Goal: Information Seeking & Learning: Check status

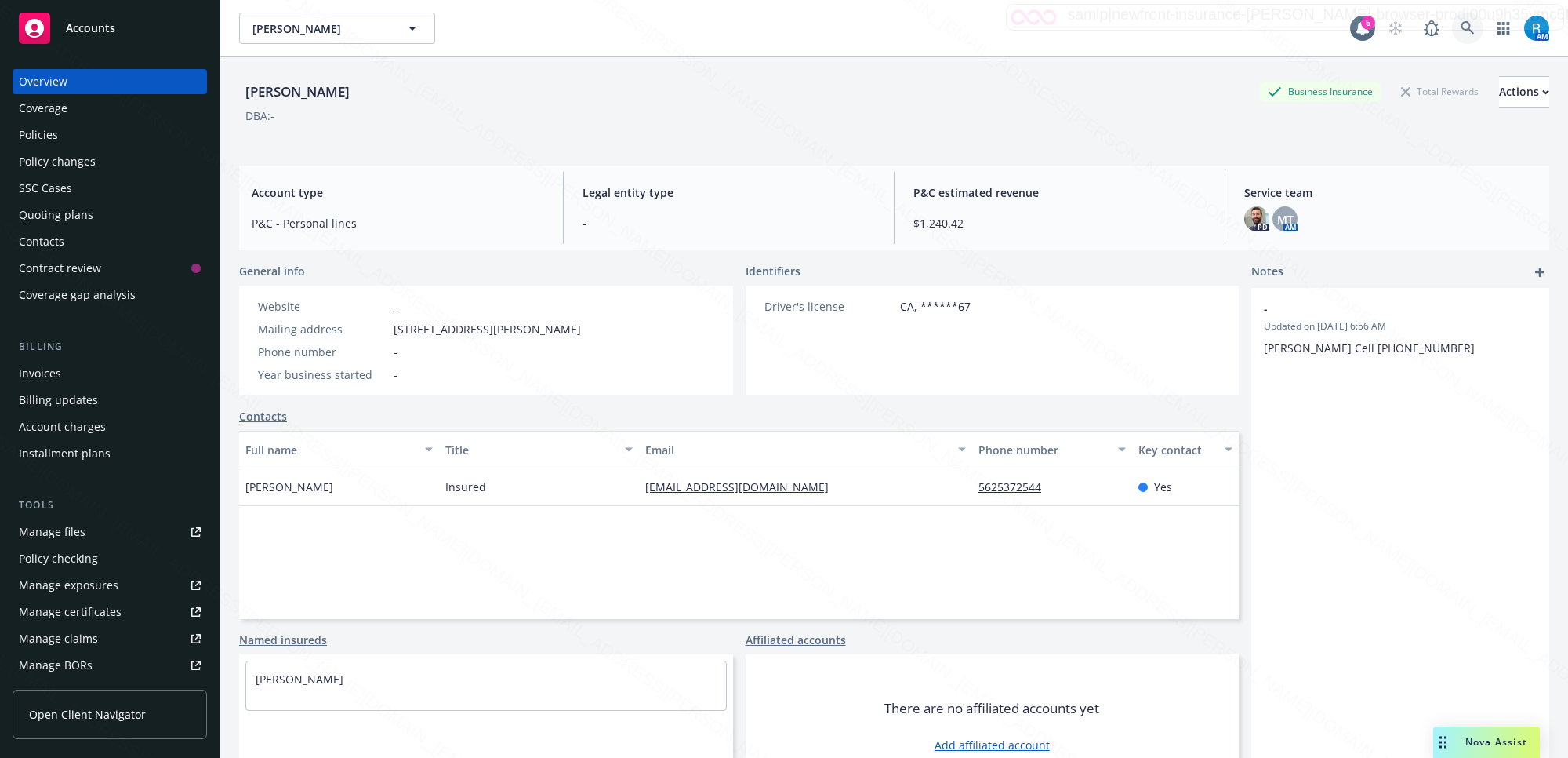
click at [1460, 29] on icon at bounding box center [1467, 28] width 14 height 14
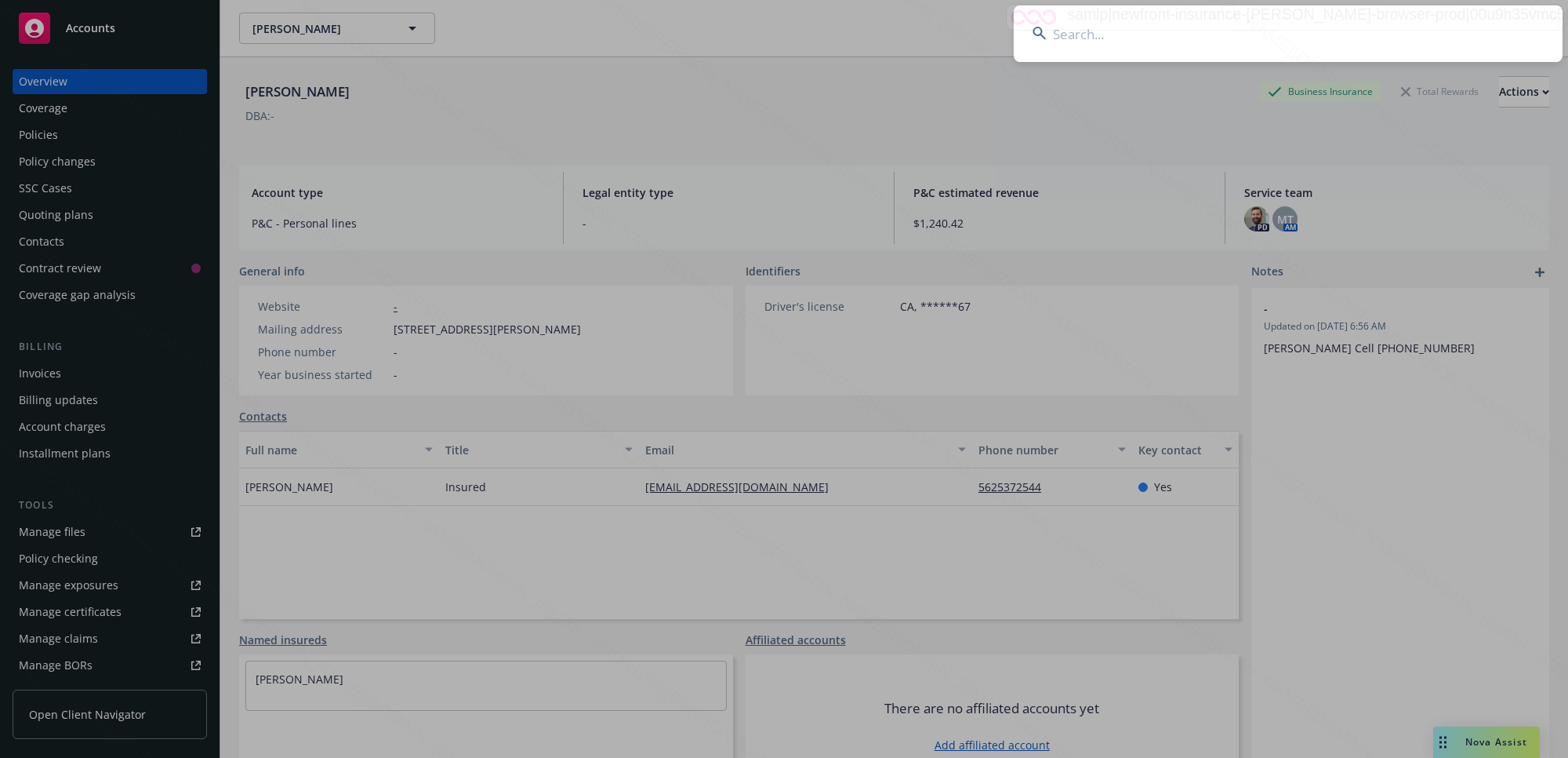
type input "[PERSON_NAME]"
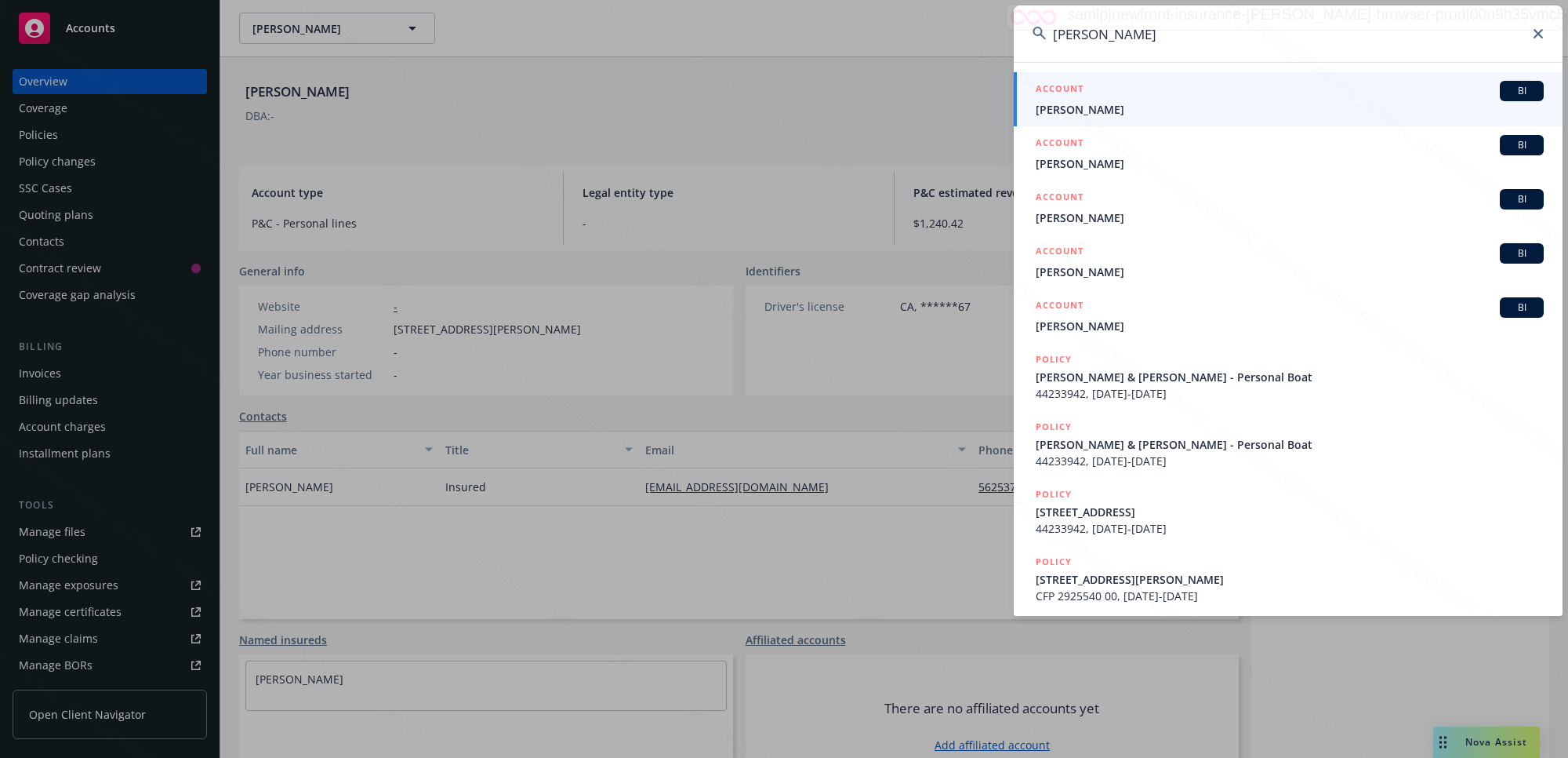
click at [1103, 102] on span "[PERSON_NAME]" at bounding box center [1289, 109] width 508 height 17
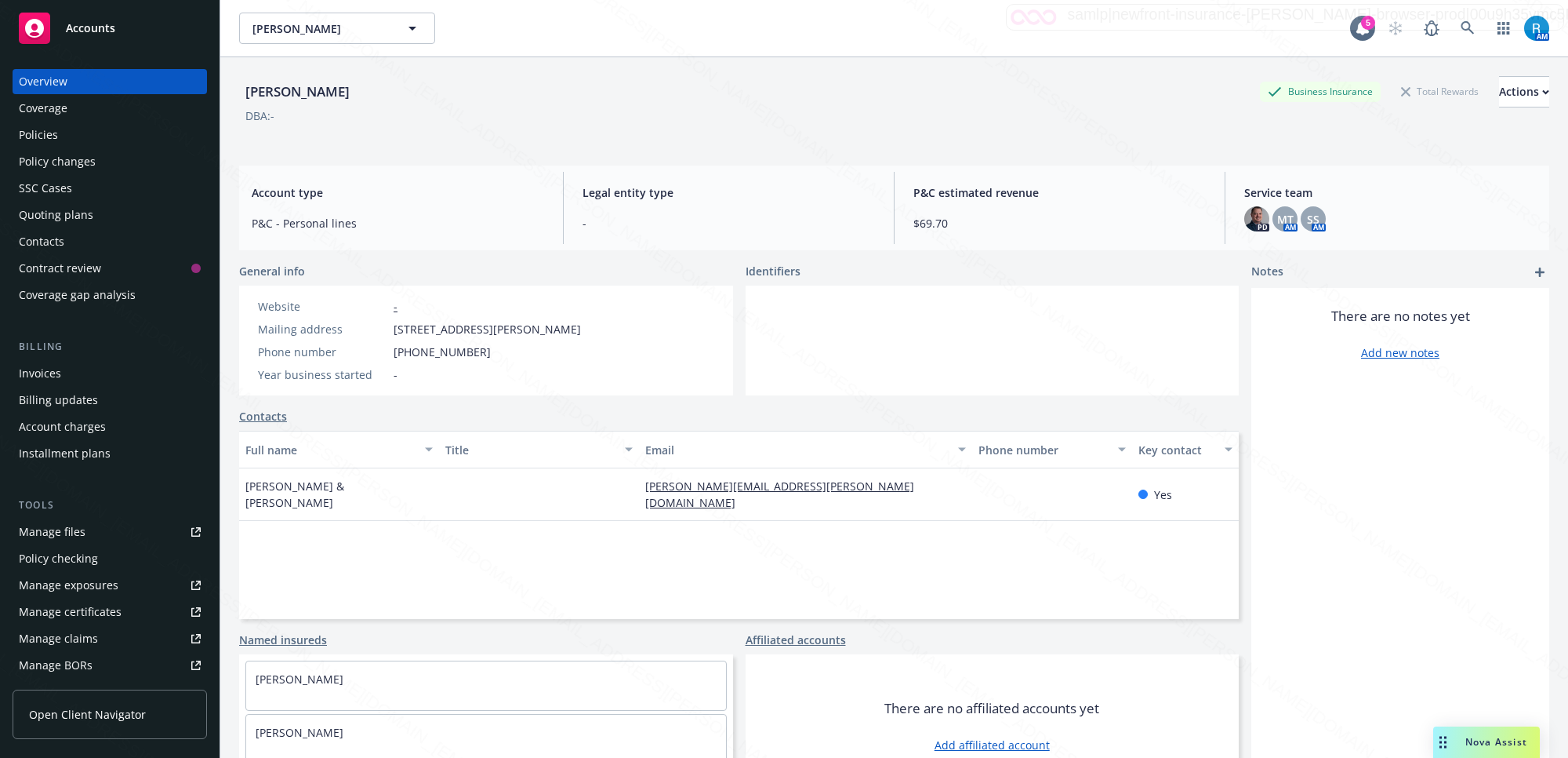
click at [73, 130] on div "Policies" at bounding box center [109, 134] width 182 height 25
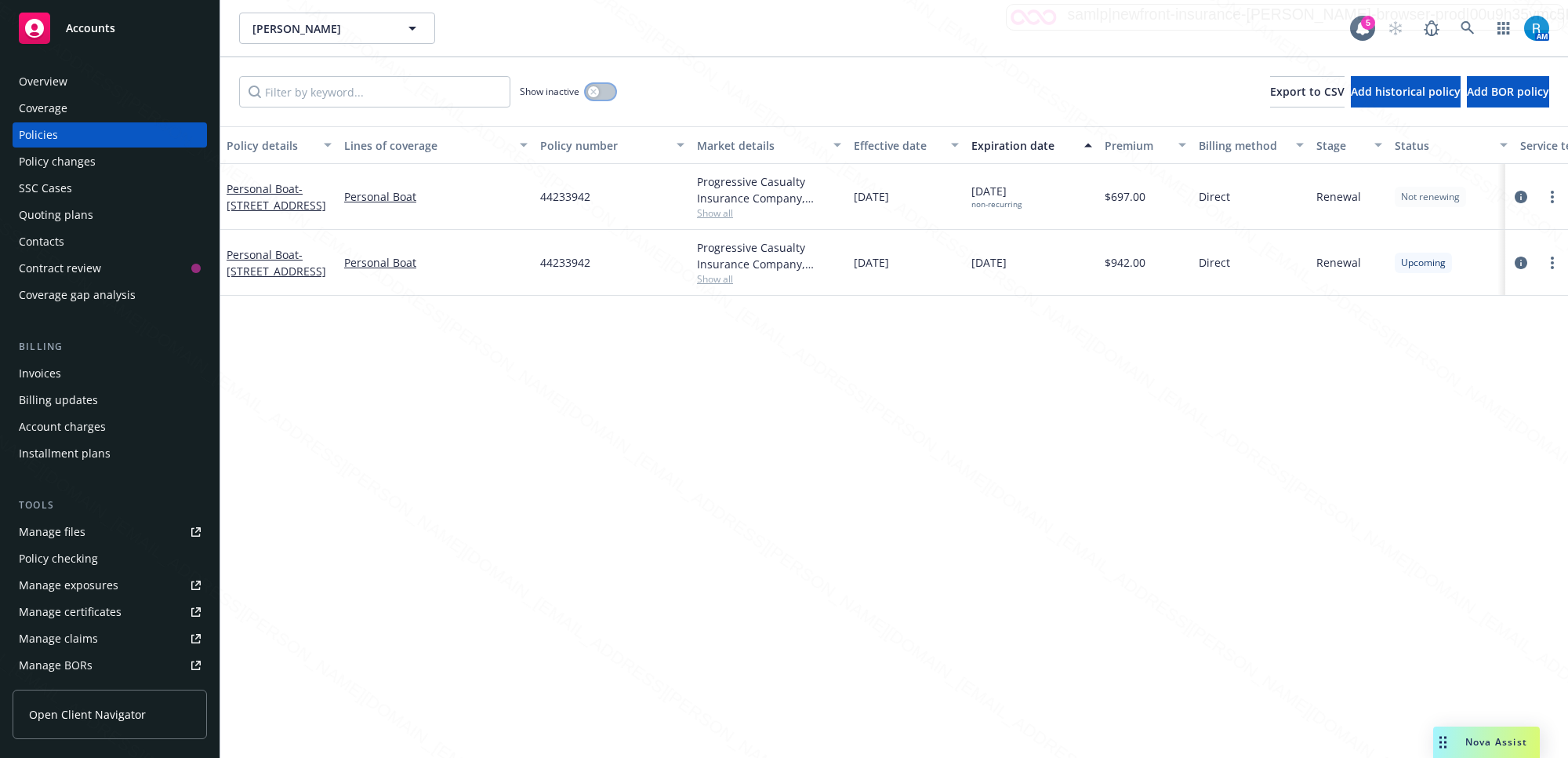
click at [605, 87] on button "button" at bounding box center [601, 91] width 29 height 16
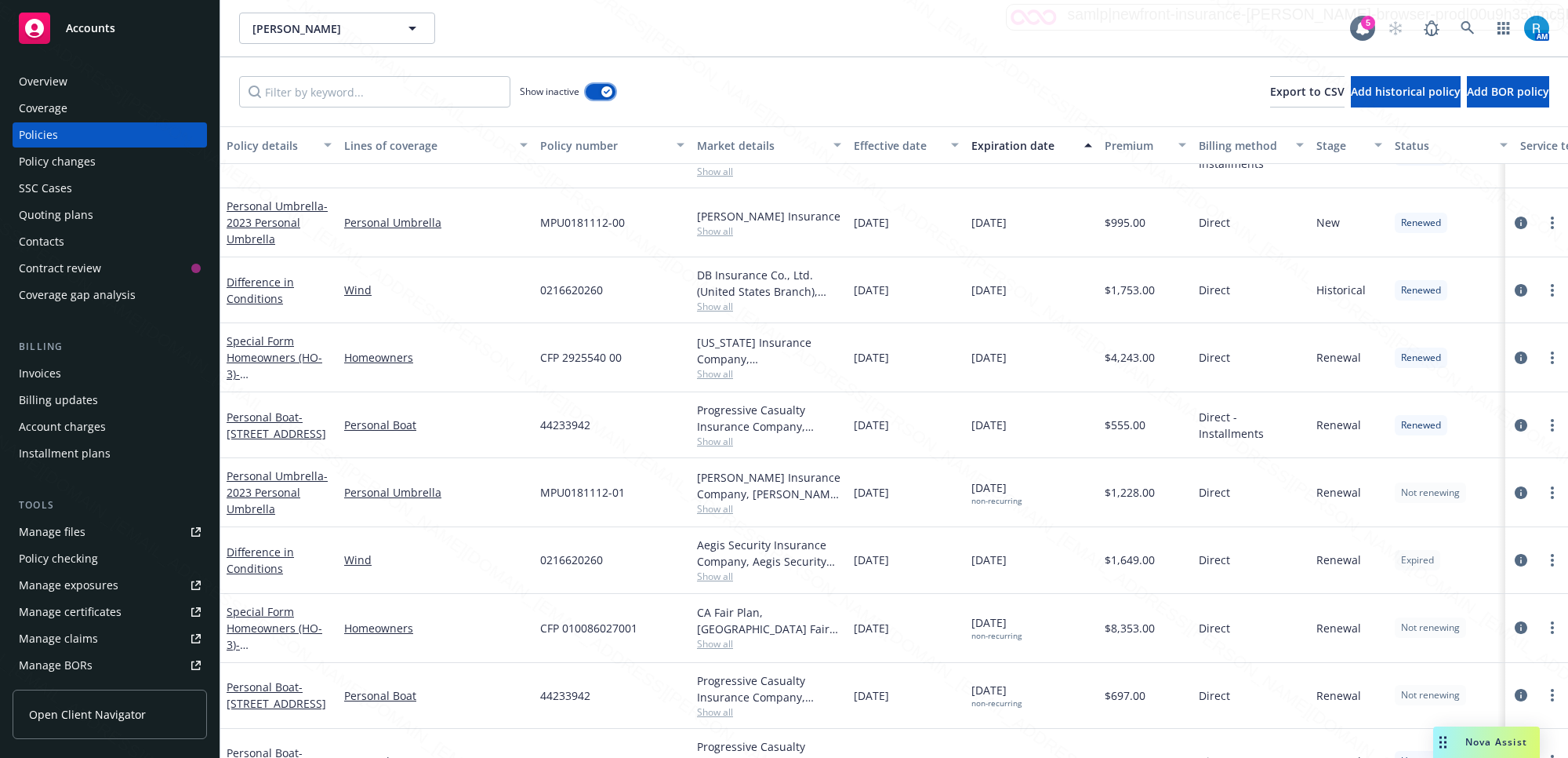
scroll to position [856, 0]
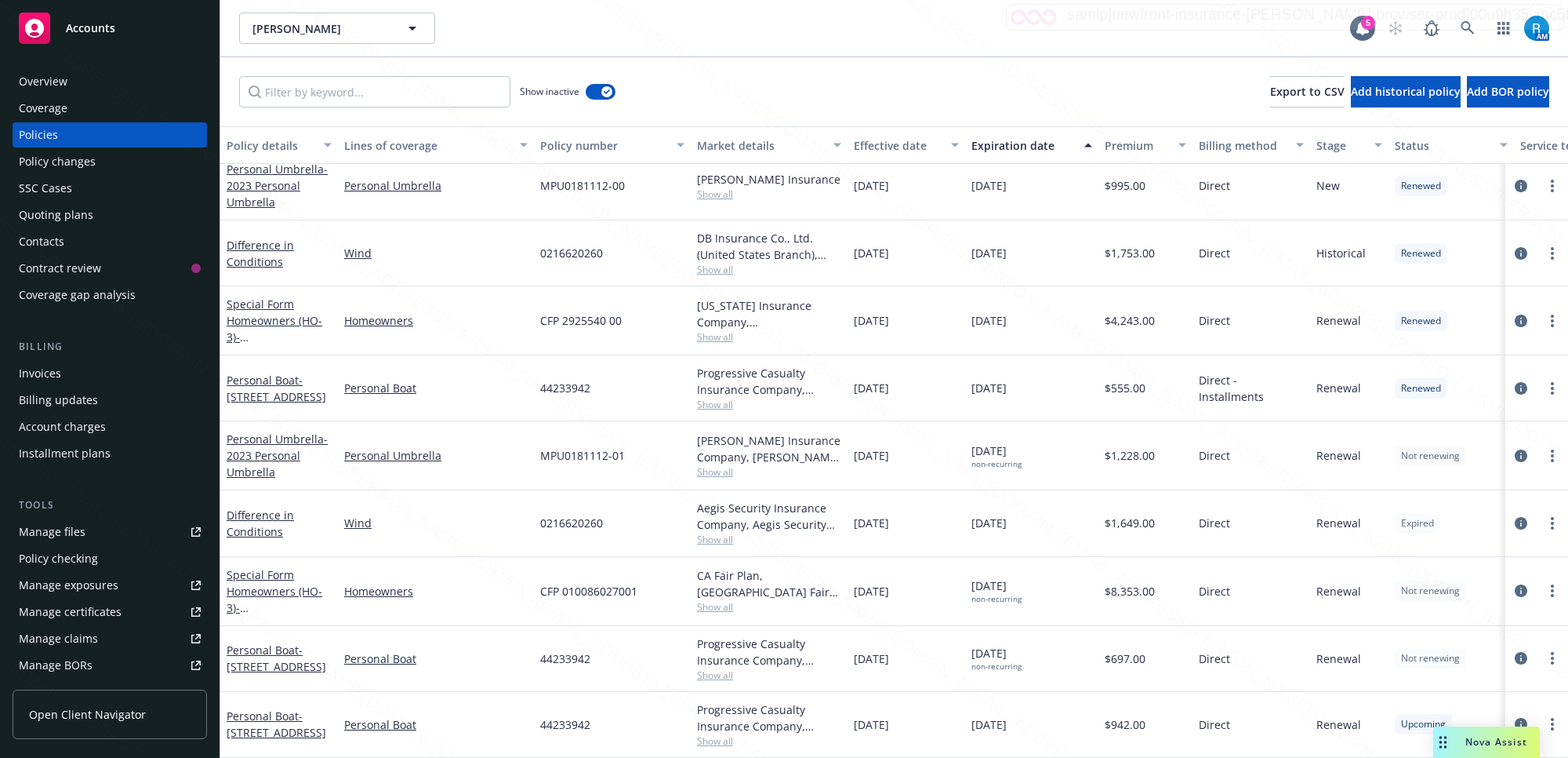
click at [63, 187] on div "SSC Cases" at bounding box center [45, 188] width 53 height 25
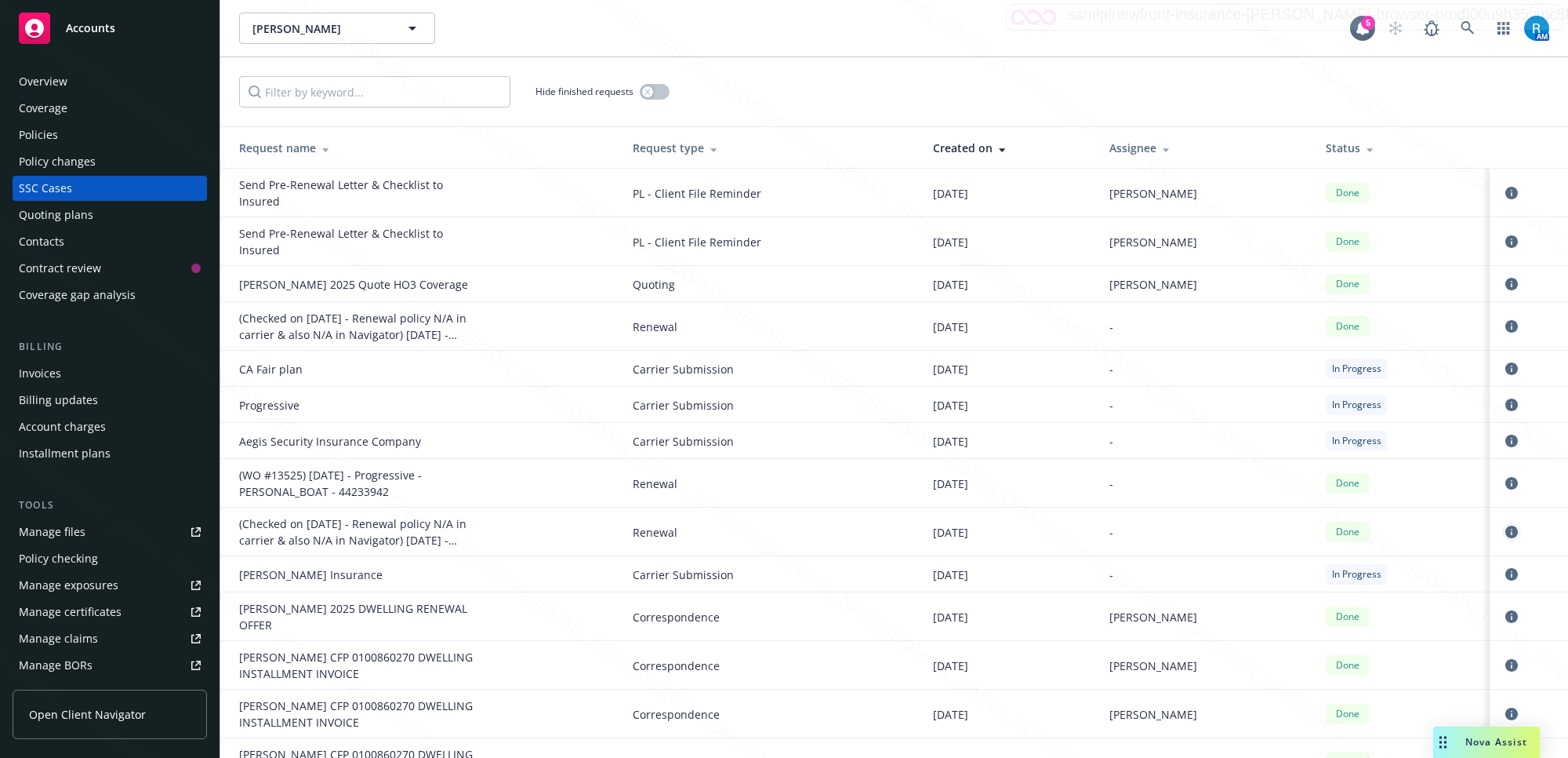
click at [1505, 530] on icon "circleInformation" at bounding box center [1512, 532] width 13 height 13
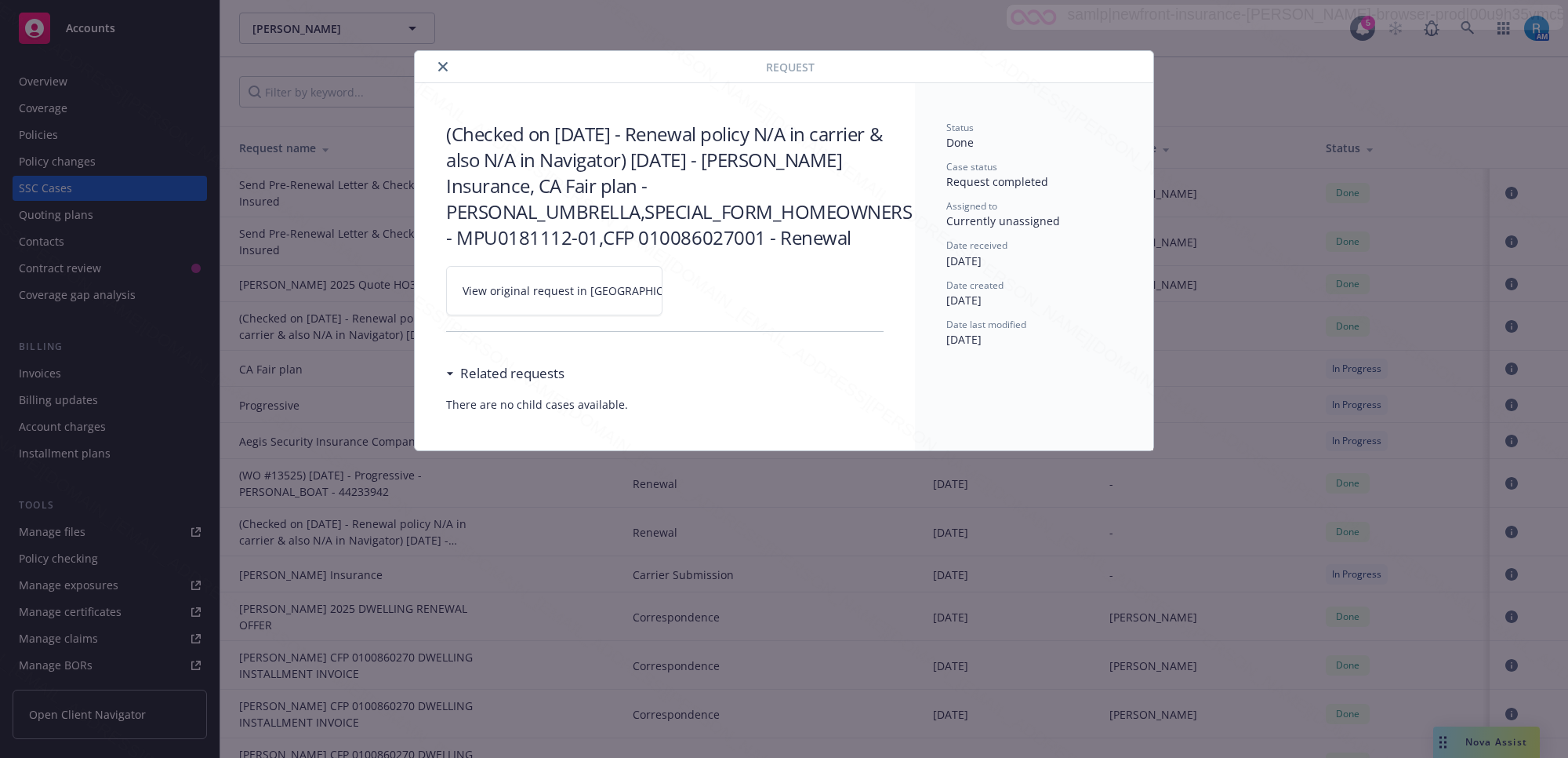
click at [706, 295] on icon at bounding box center [710, 290] width 8 height 8
click at [440, 66] on icon "close" at bounding box center [443, 66] width 9 height 9
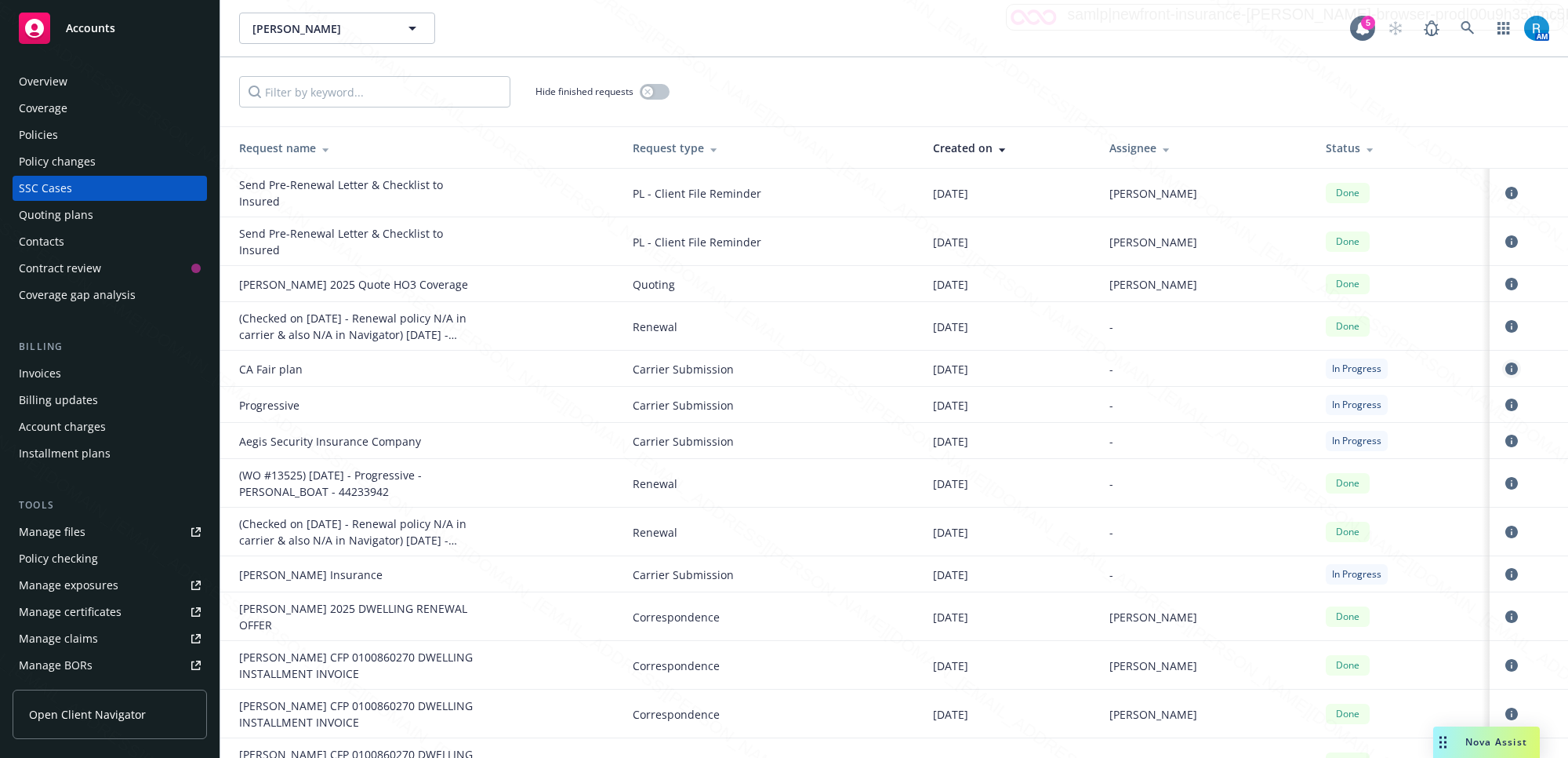
click at [1505, 370] on icon "circleInformation" at bounding box center [1512, 369] width 13 height 13
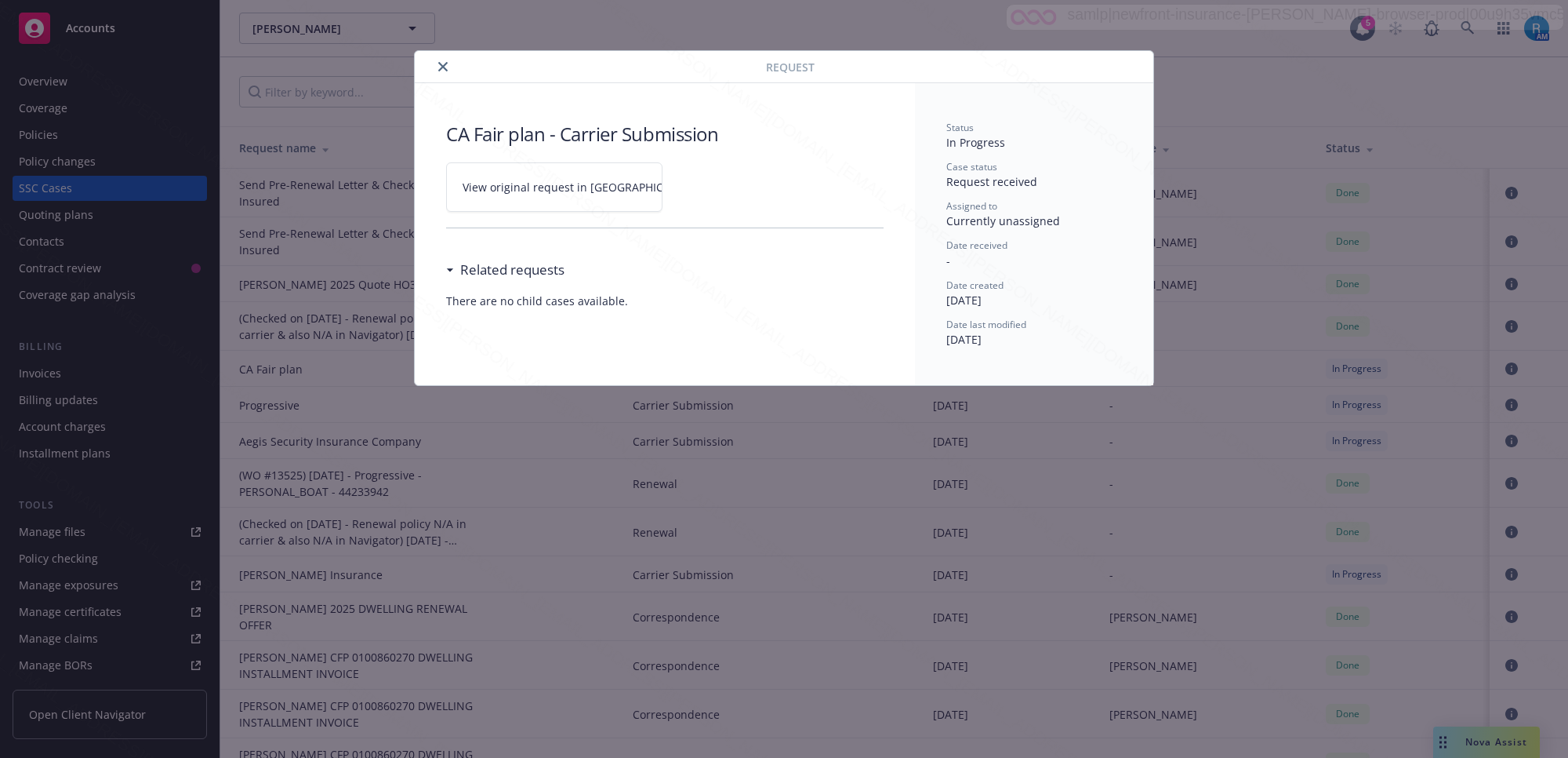
click at [706, 187] on icon at bounding box center [711, 188] width 9 height 9
click at [443, 65] on icon "close" at bounding box center [443, 66] width 9 height 9
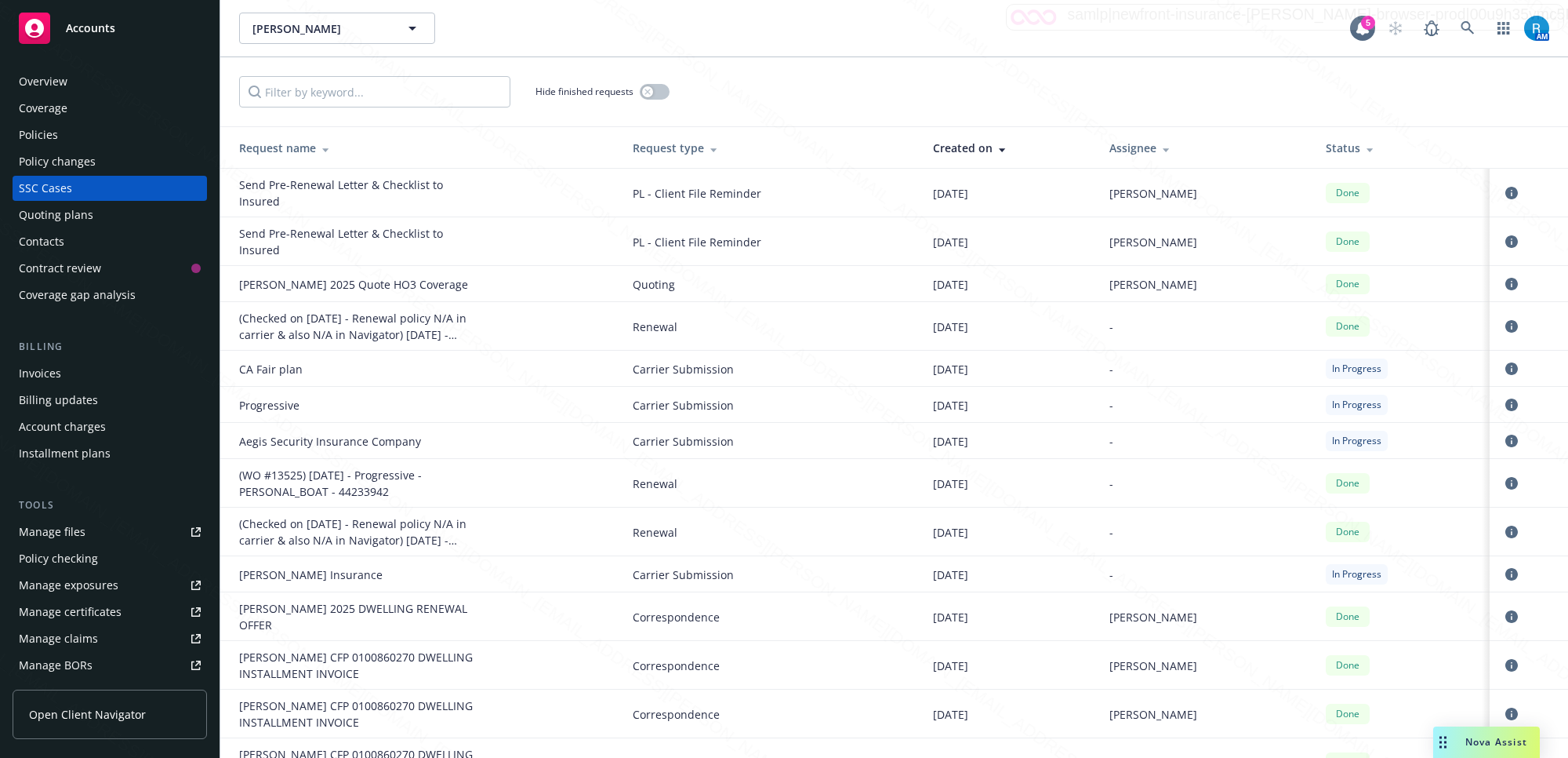
click at [90, 88] on div "Overview" at bounding box center [109, 81] width 182 height 25
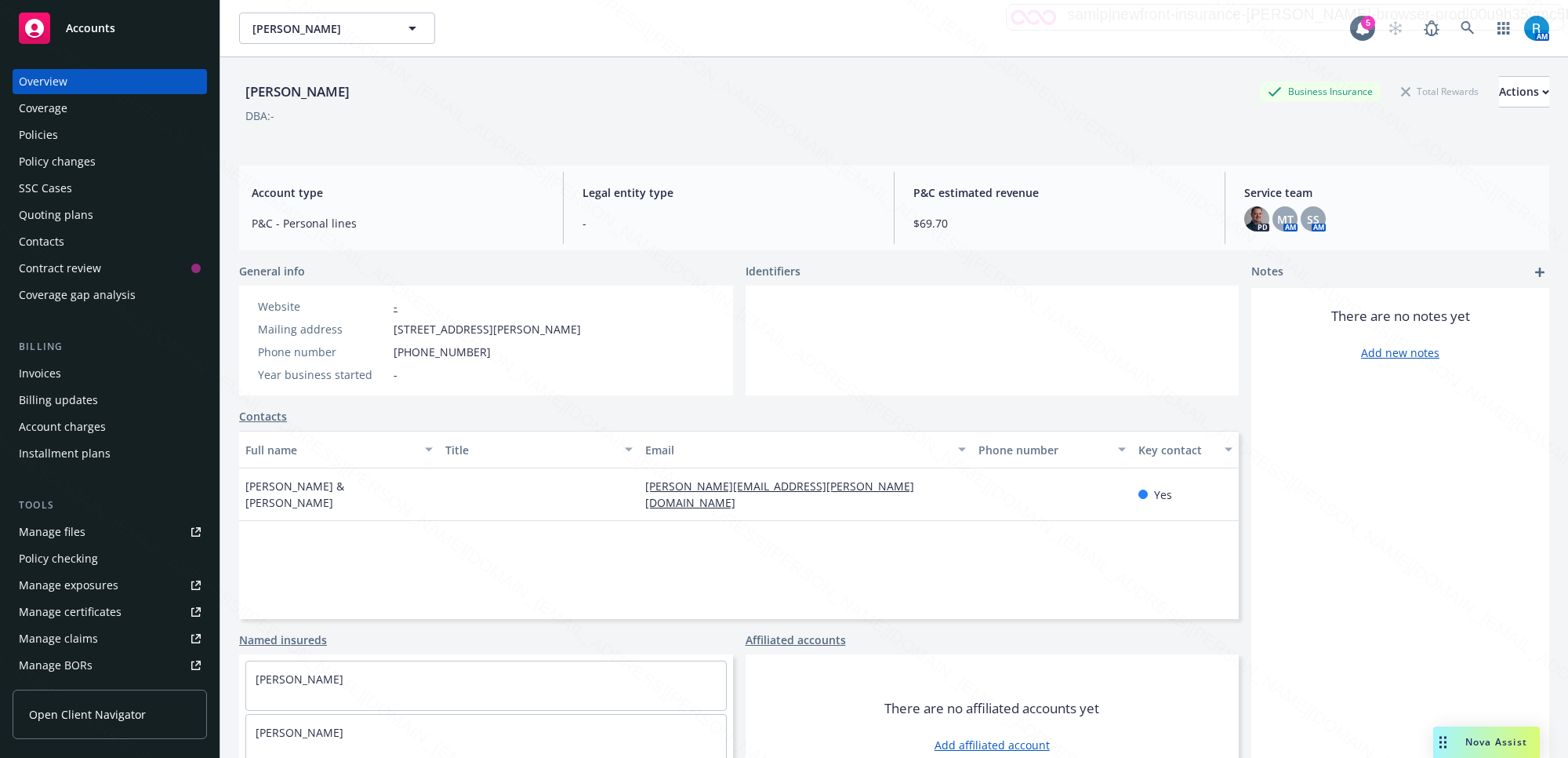
click at [51, 135] on div "Policies" at bounding box center [38, 134] width 40 height 25
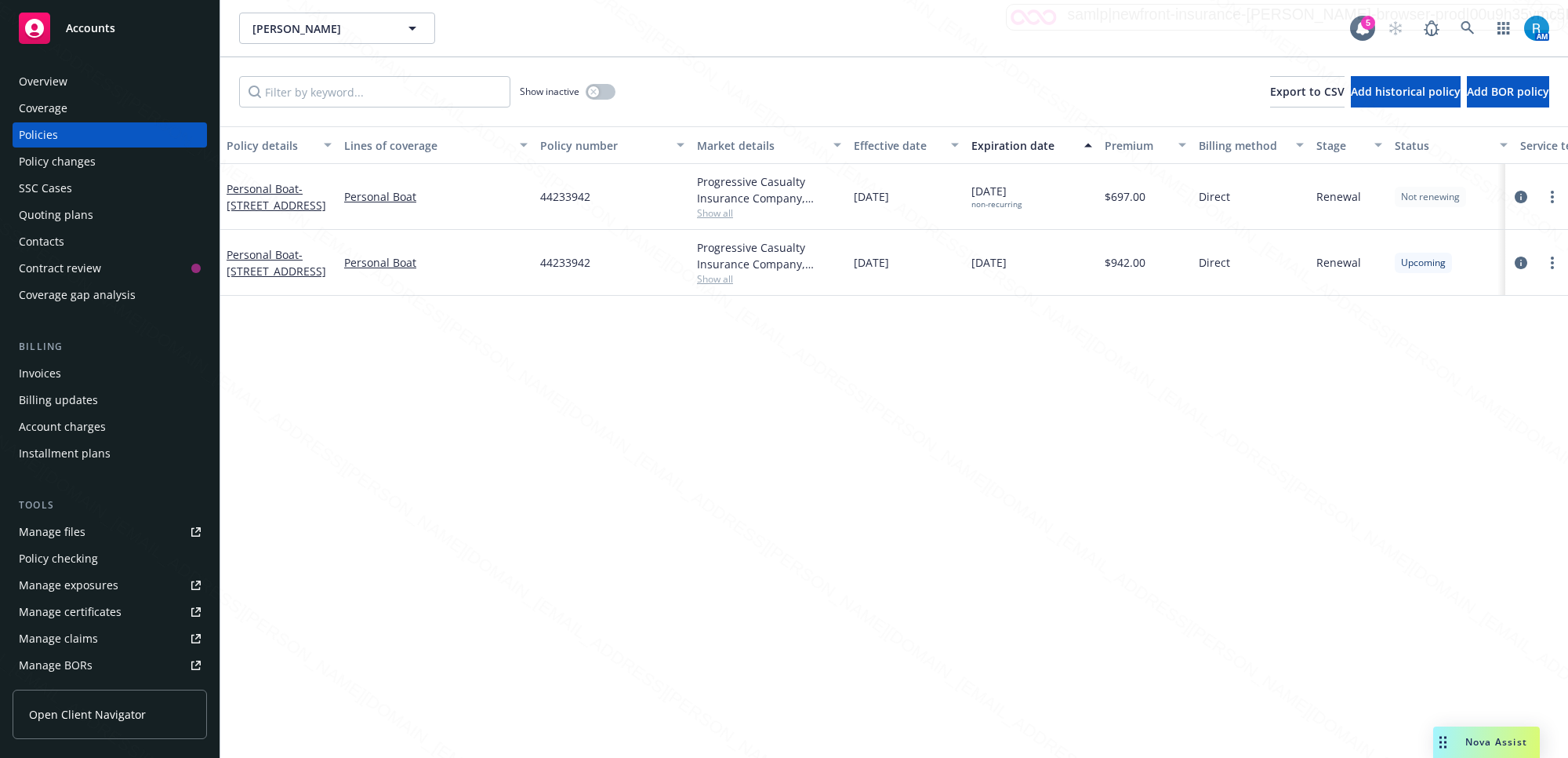
click at [69, 193] on div "SSC Cases" at bounding box center [45, 188] width 53 height 25
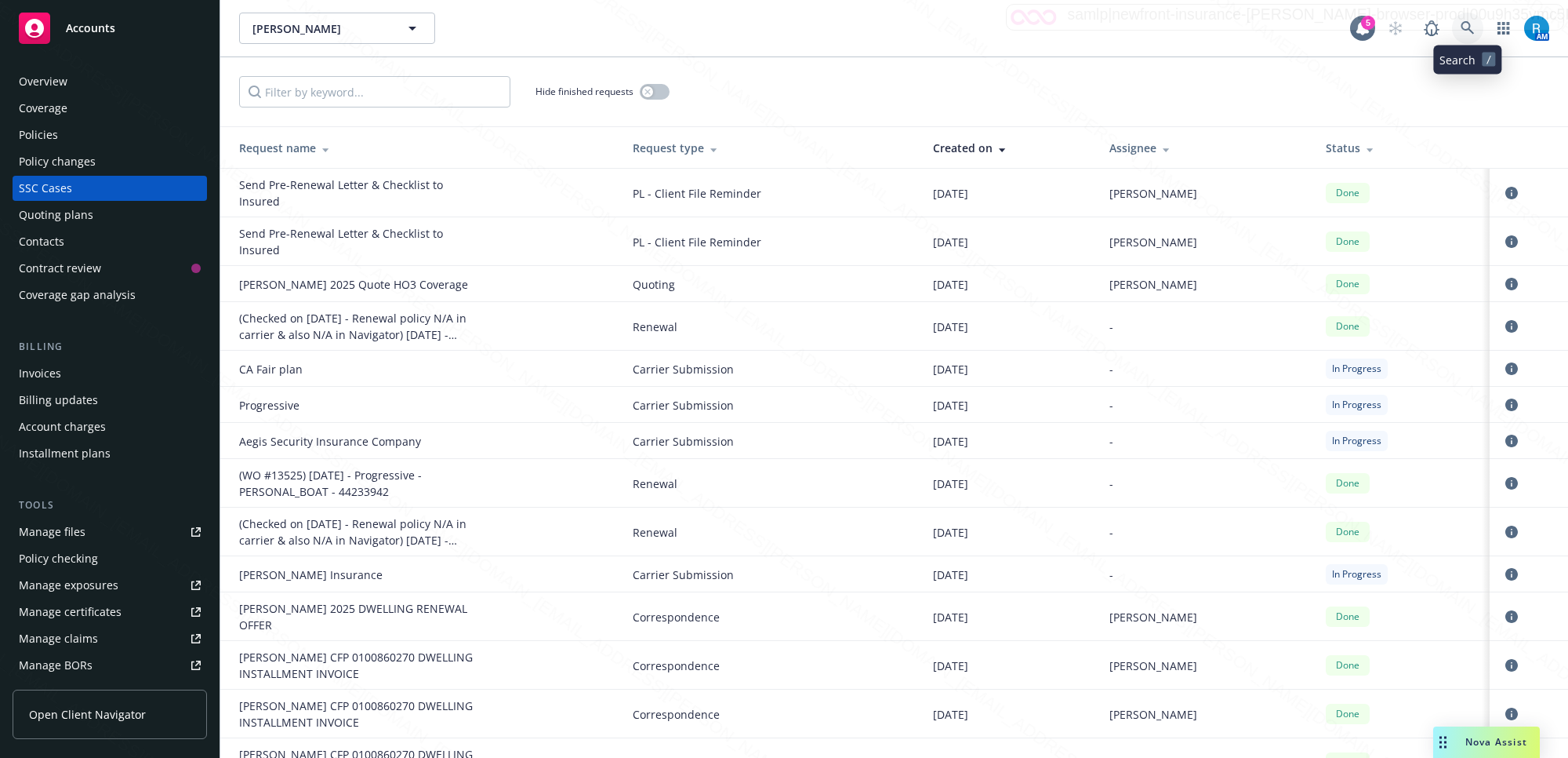
click at [1460, 24] on icon at bounding box center [1467, 28] width 14 height 14
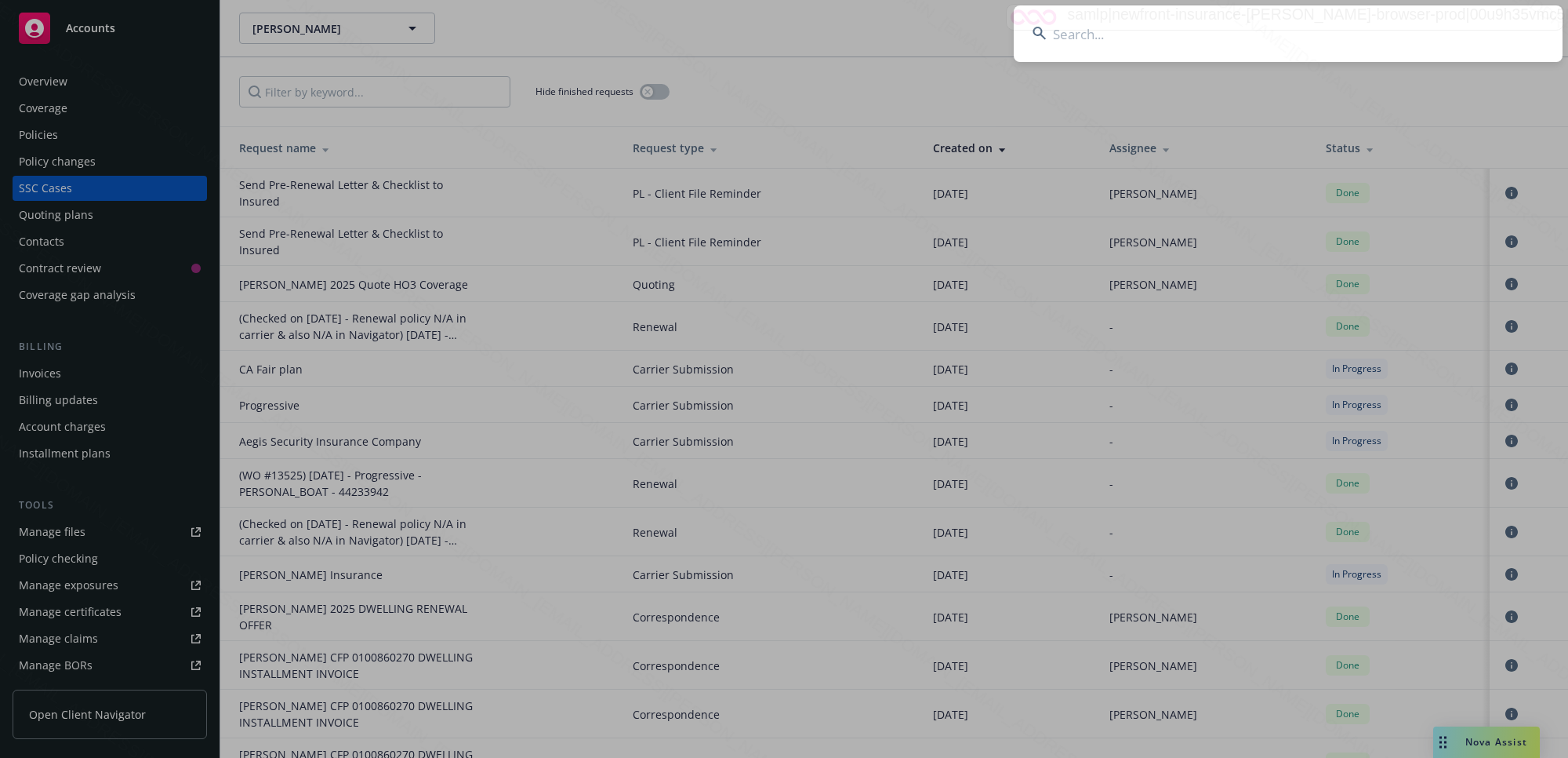
type input "[PERSON_NAME]"
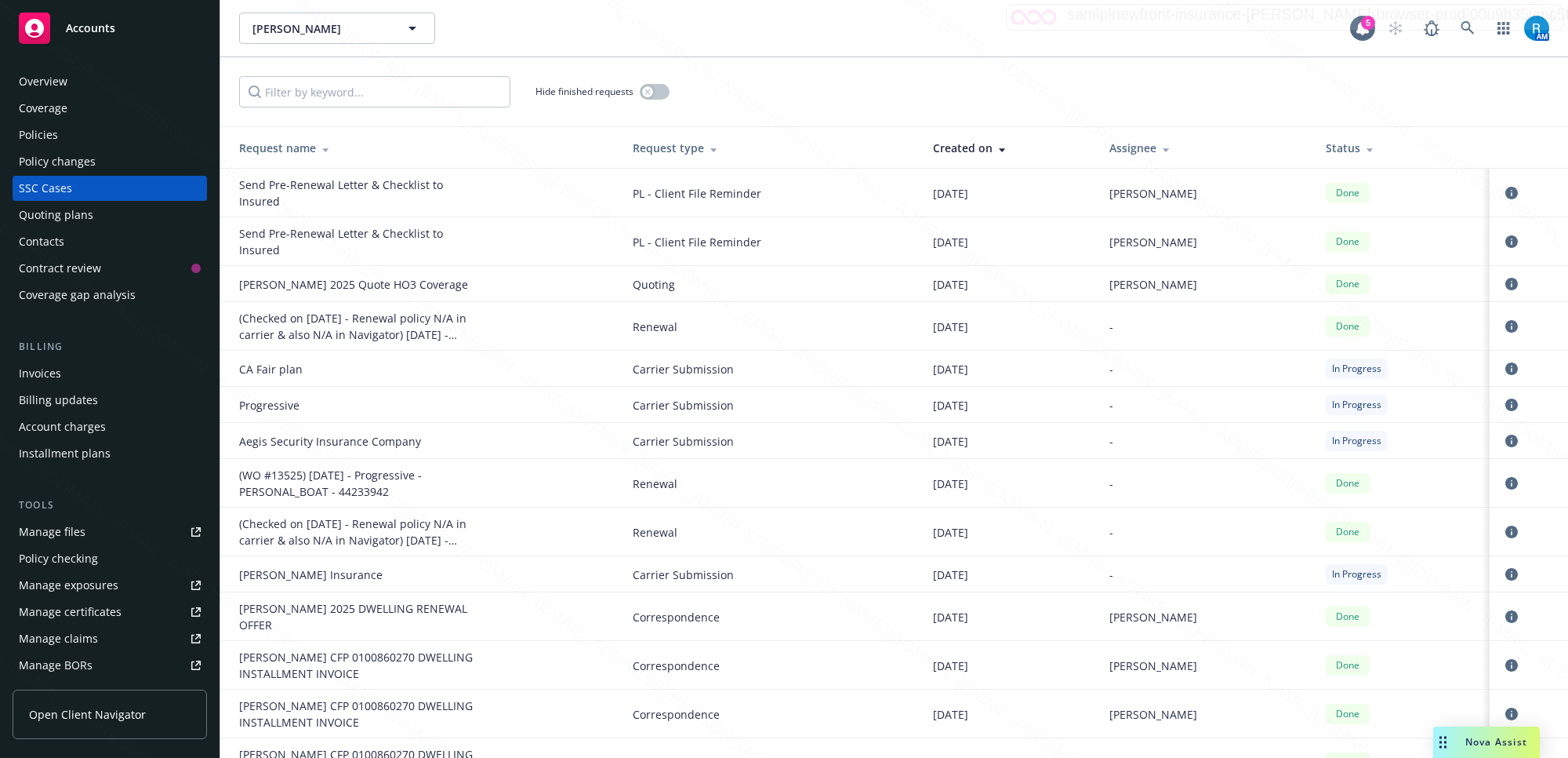
click at [456, 539] on div "(Checked on [DATE] - Renewal policy N/A in carrier & also N/A in Navigator) [DA…" at bounding box center [357, 532] width 235 height 33
click at [52, 76] on div "Overview" at bounding box center [42, 81] width 49 height 25
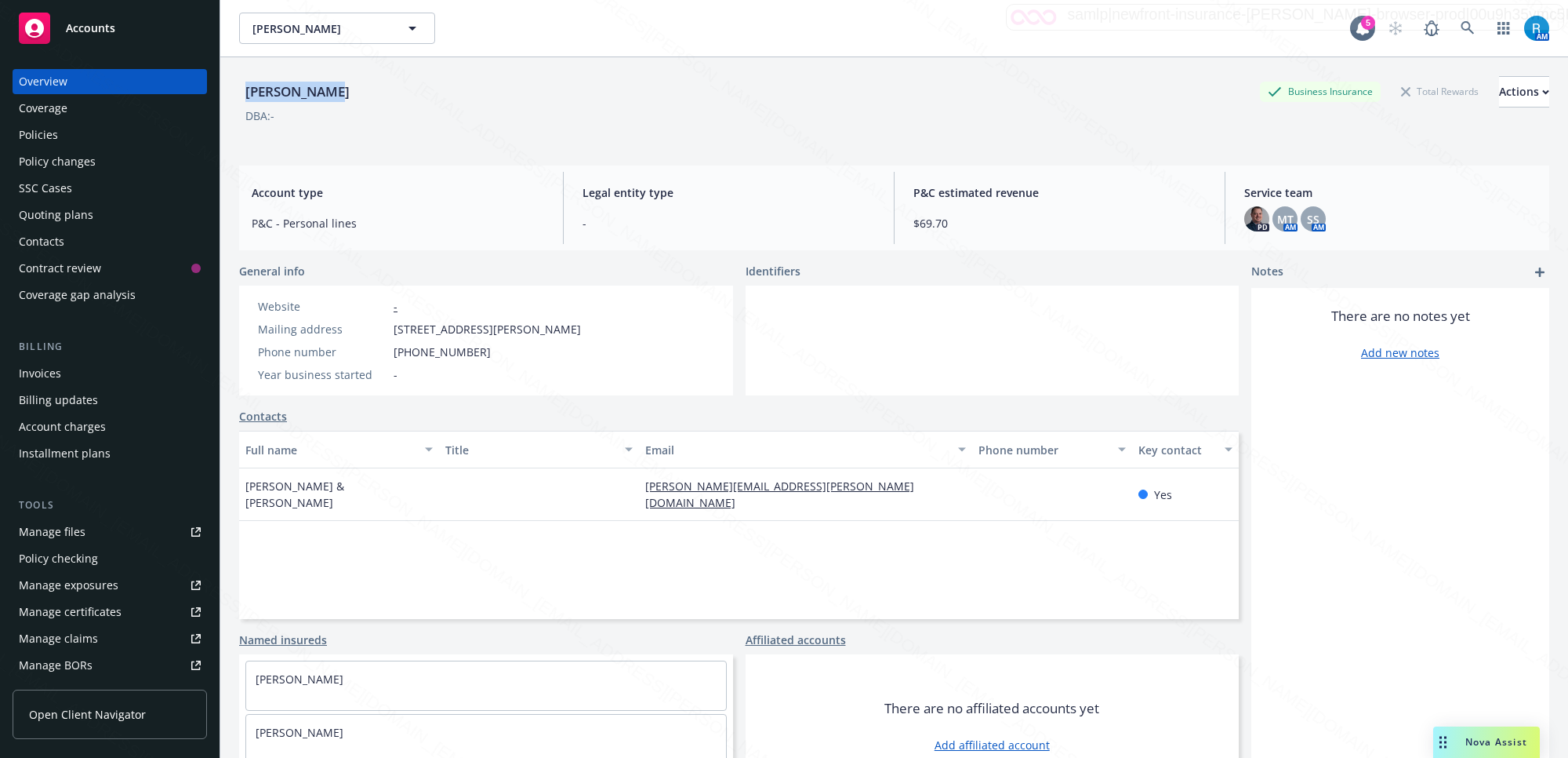
drag, startPoint x: 338, startPoint y: 90, endPoint x: 230, endPoint y: 84, distance: 108.2
click at [228, 87] on div "[PERSON_NAME] Business Insurance Total Rewards Actions DBA: - Account type P&C …" at bounding box center [895, 436] width 1348 height 758
copy div "[PERSON_NAME]"
click at [51, 135] on div "Policies" at bounding box center [38, 134] width 40 height 25
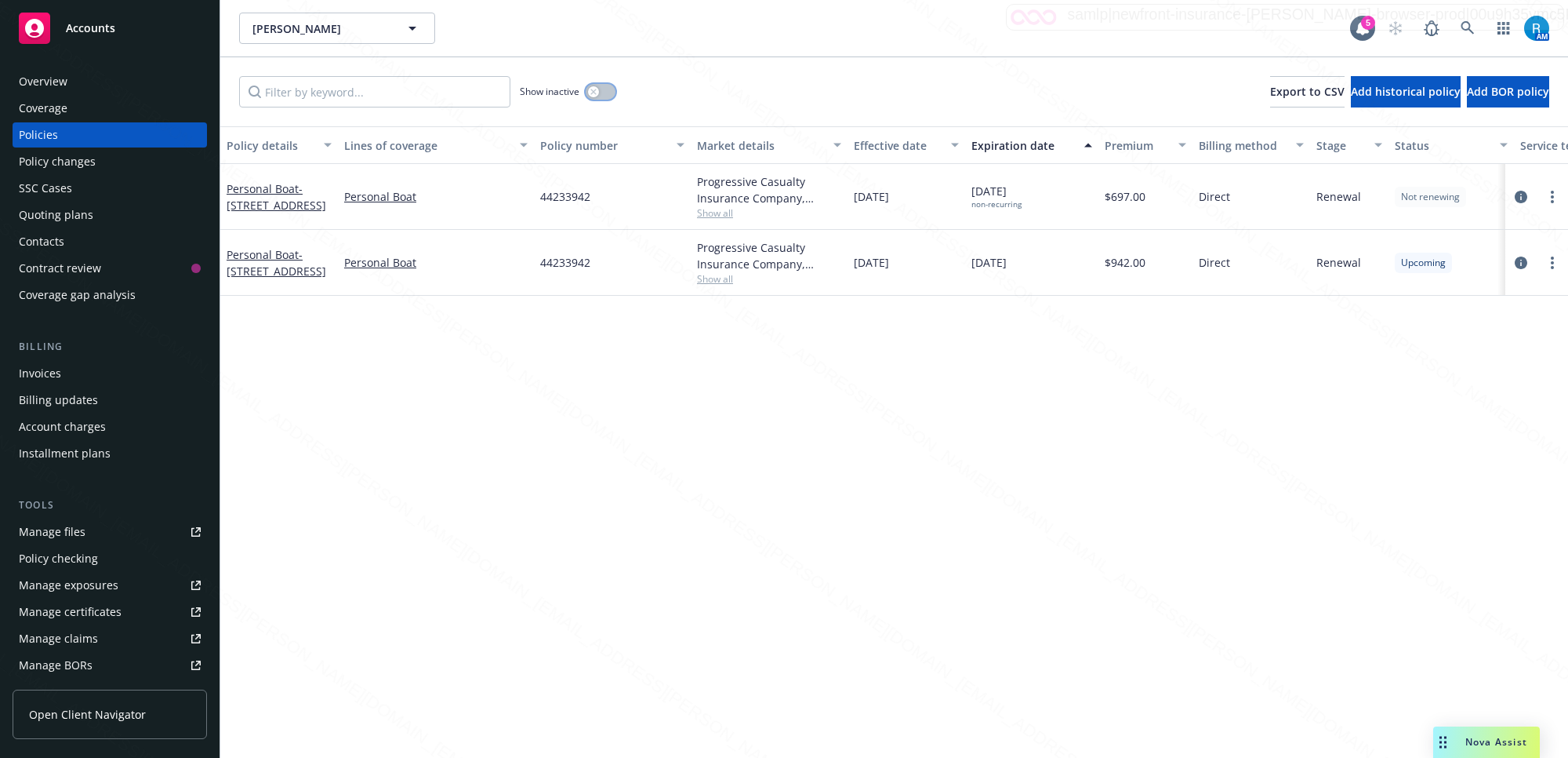
click at [599, 93] on div "button" at bounding box center [593, 92] width 11 height 11
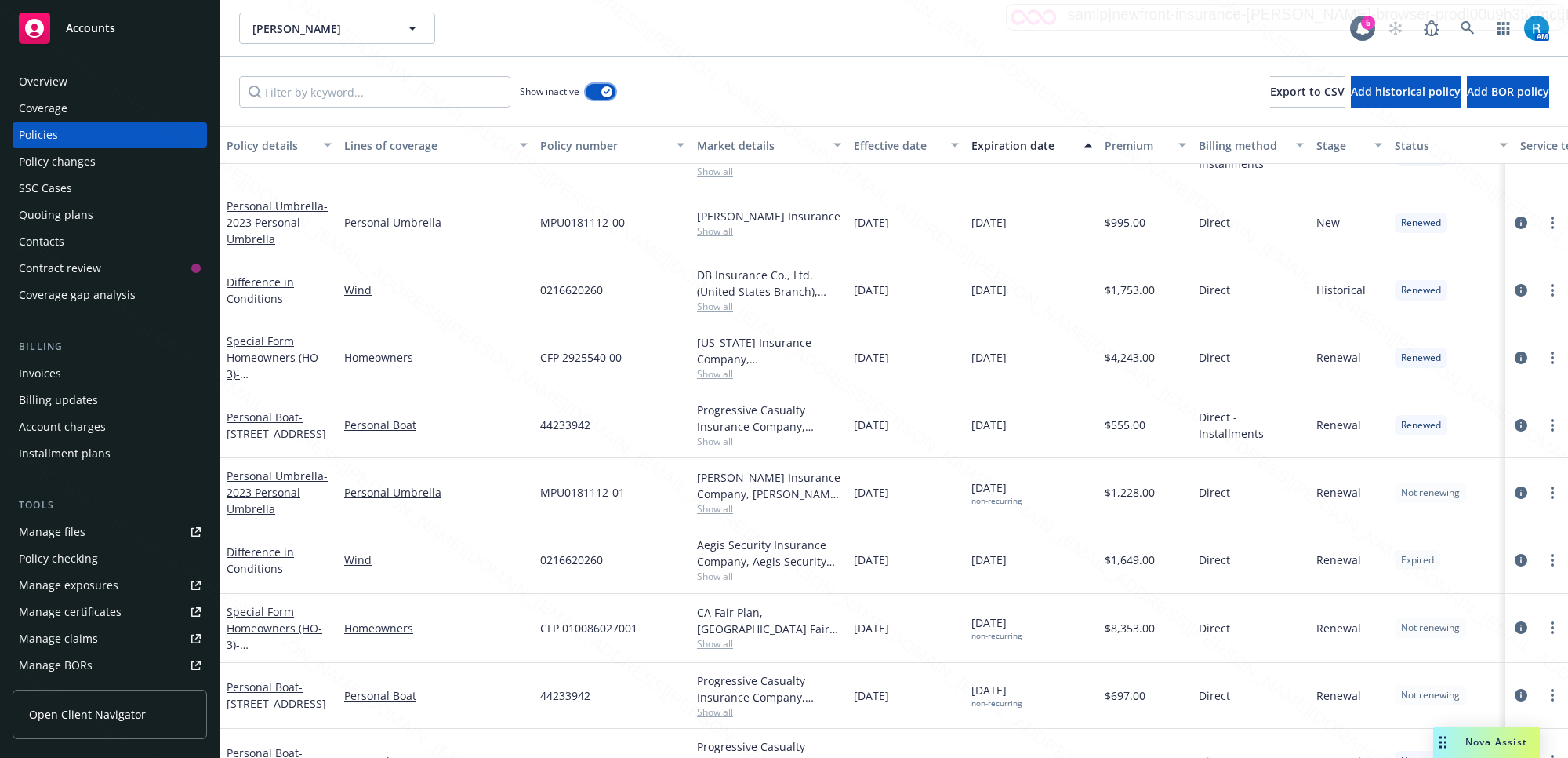
scroll to position [856, 0]
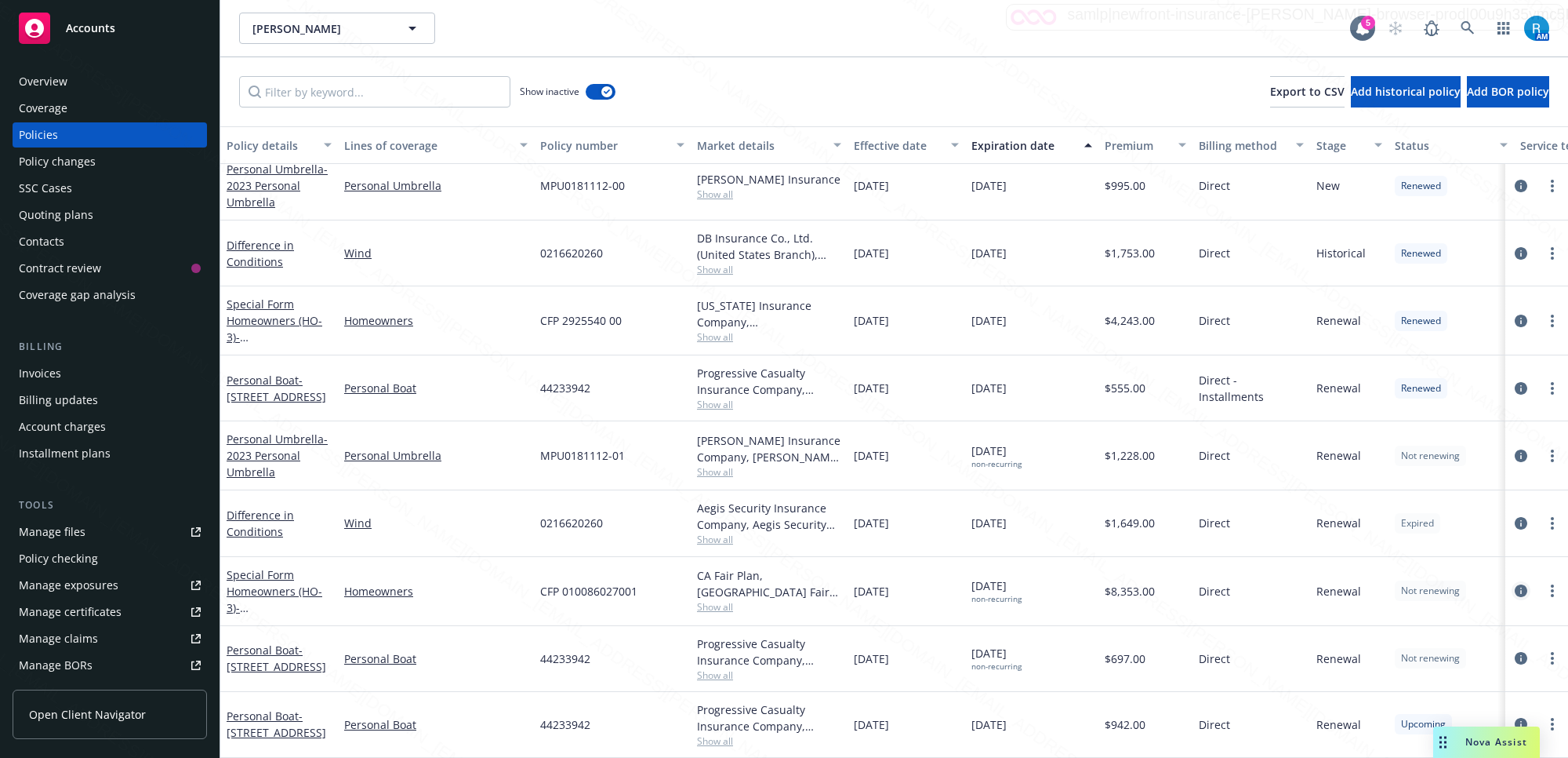
click at [1515, 584] on icon "circleInformation" at bounding box center [1521, 591] width 13 height 13
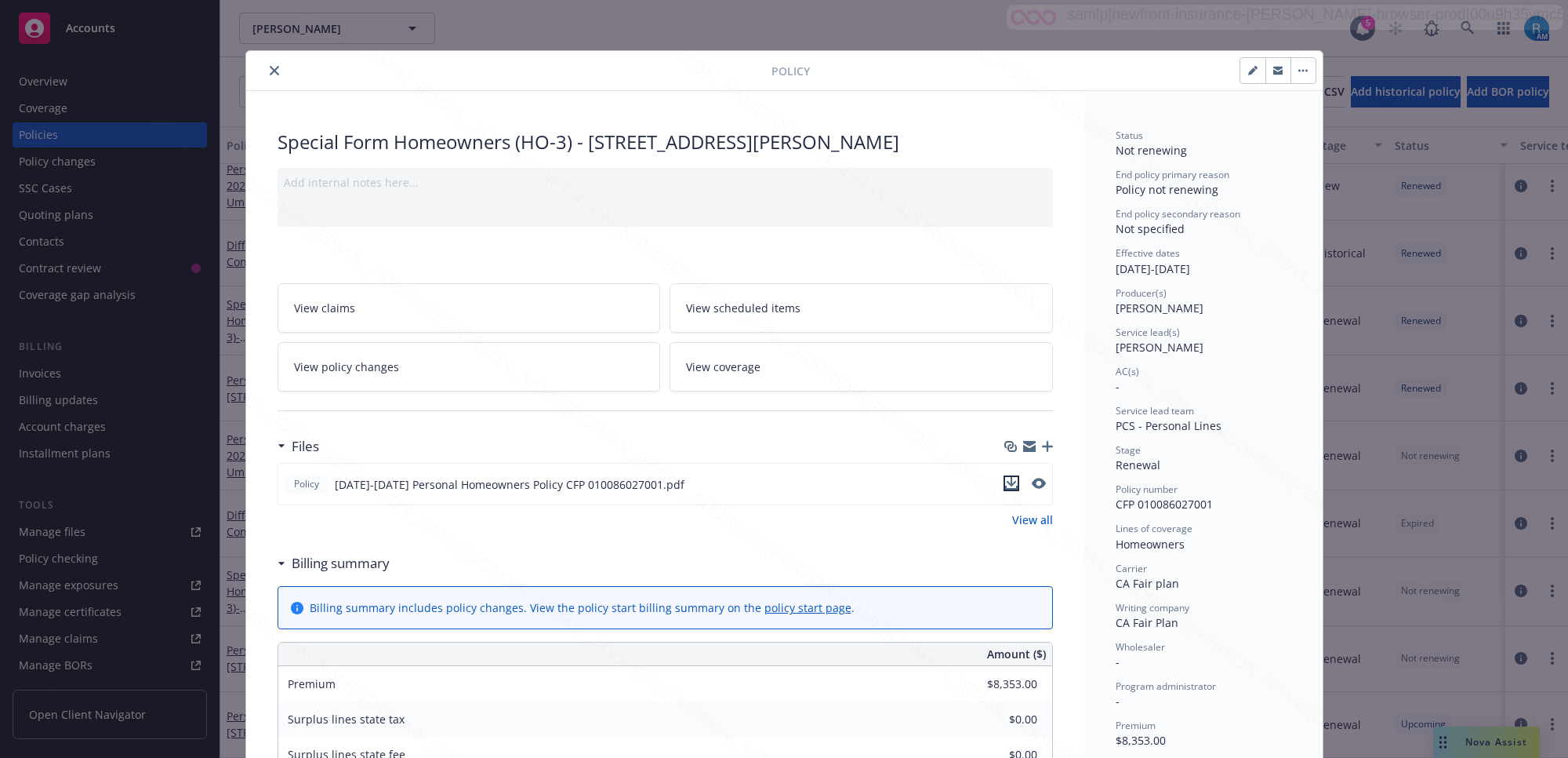
click at [1006, 484] on icon "download file" at bounding box center [1011, 481] width 10 height 9
click at [269, 67] on icon "close" at bounding box center [274, 71] width 9 height 9
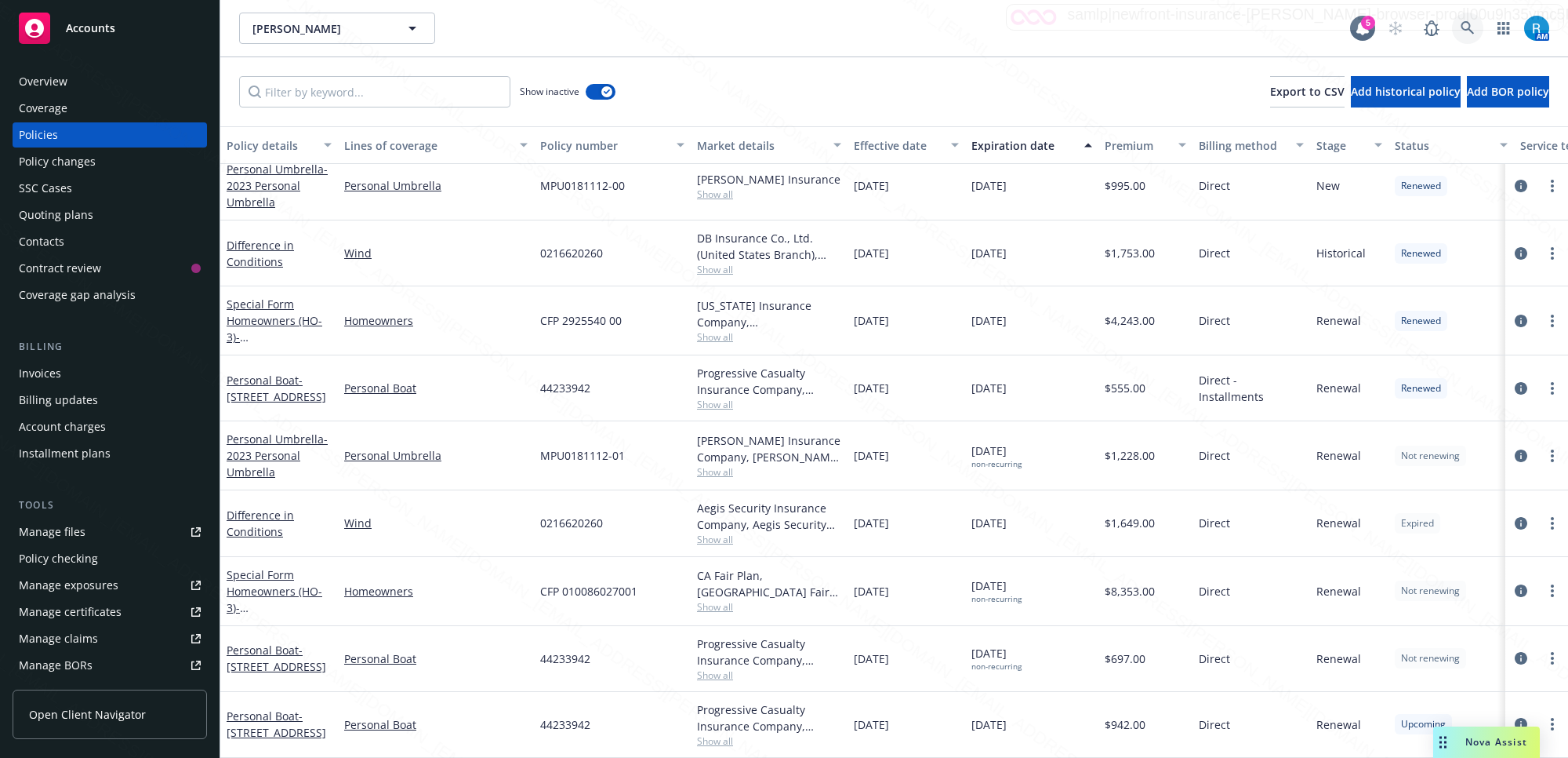
click at [1469, 24] on icon at bounding box center [1467, 28] width 13 height 13
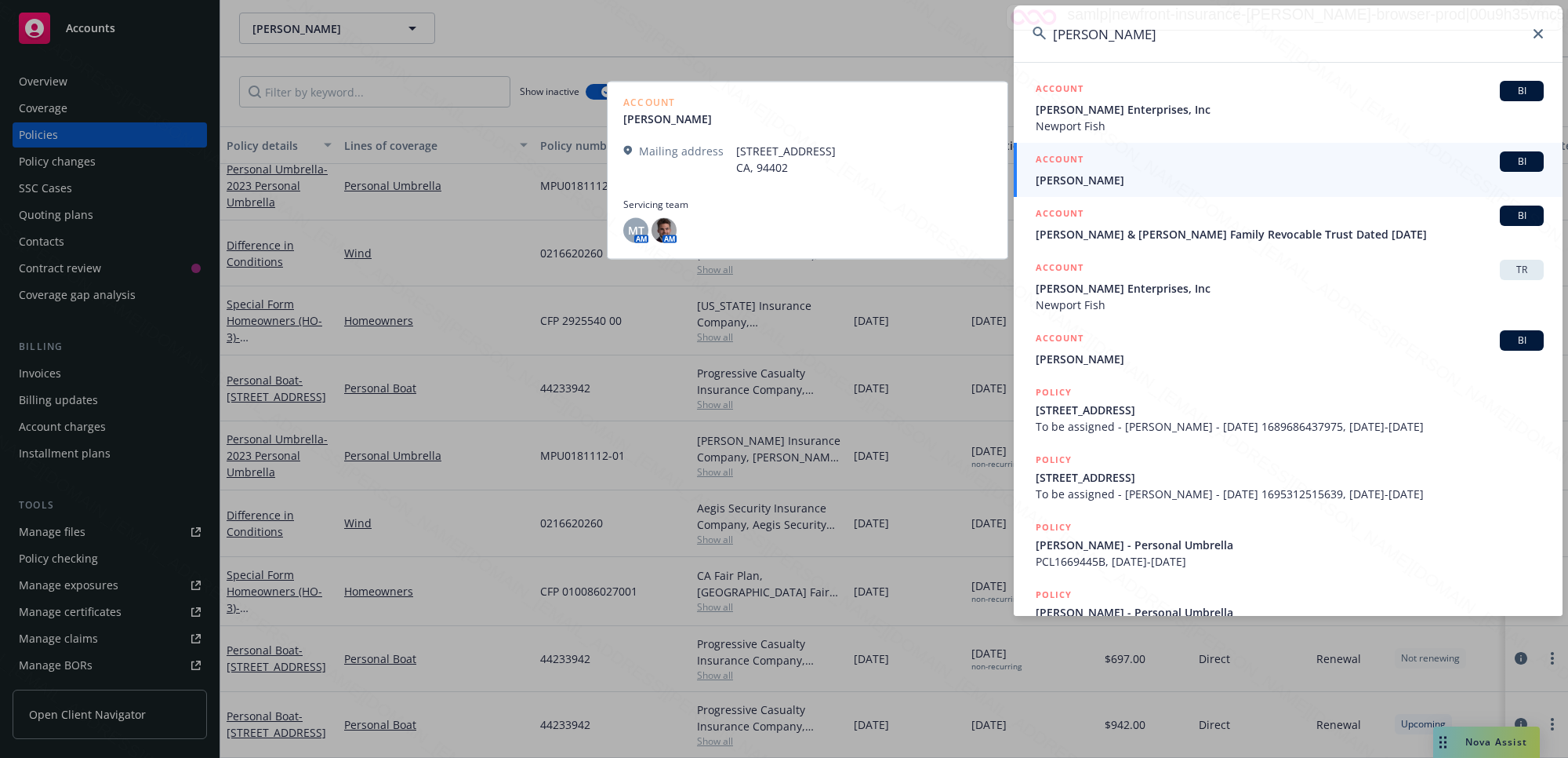
type input "[PERSON_NAME]"
click at [1098, 184] on span "[PERSON_NAME]" at bounding box center [1289, 180] width 508 height 17
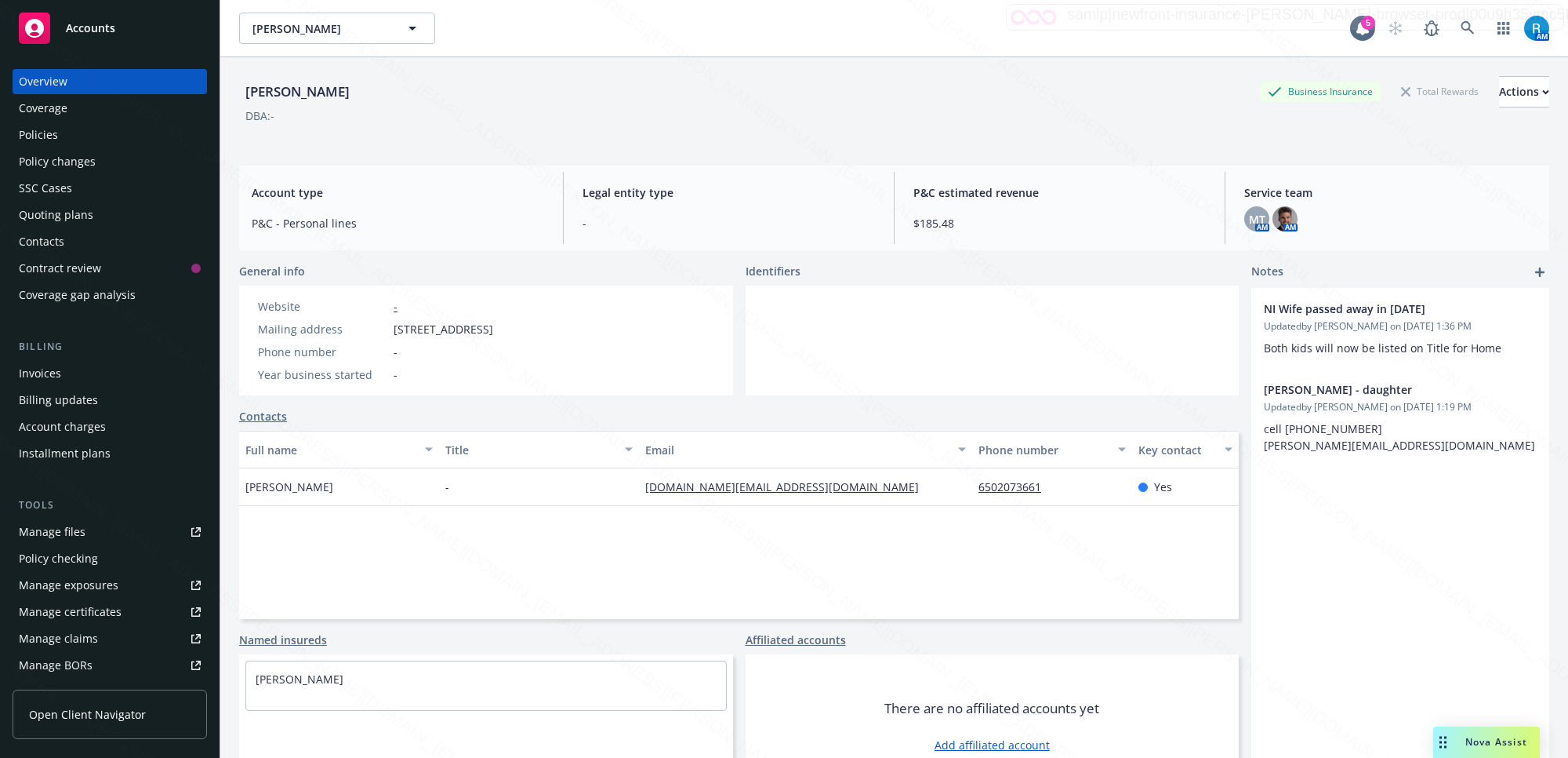
click at [32, 135] on div "Policies" at bounding box center [38, 134] width 40 height 25
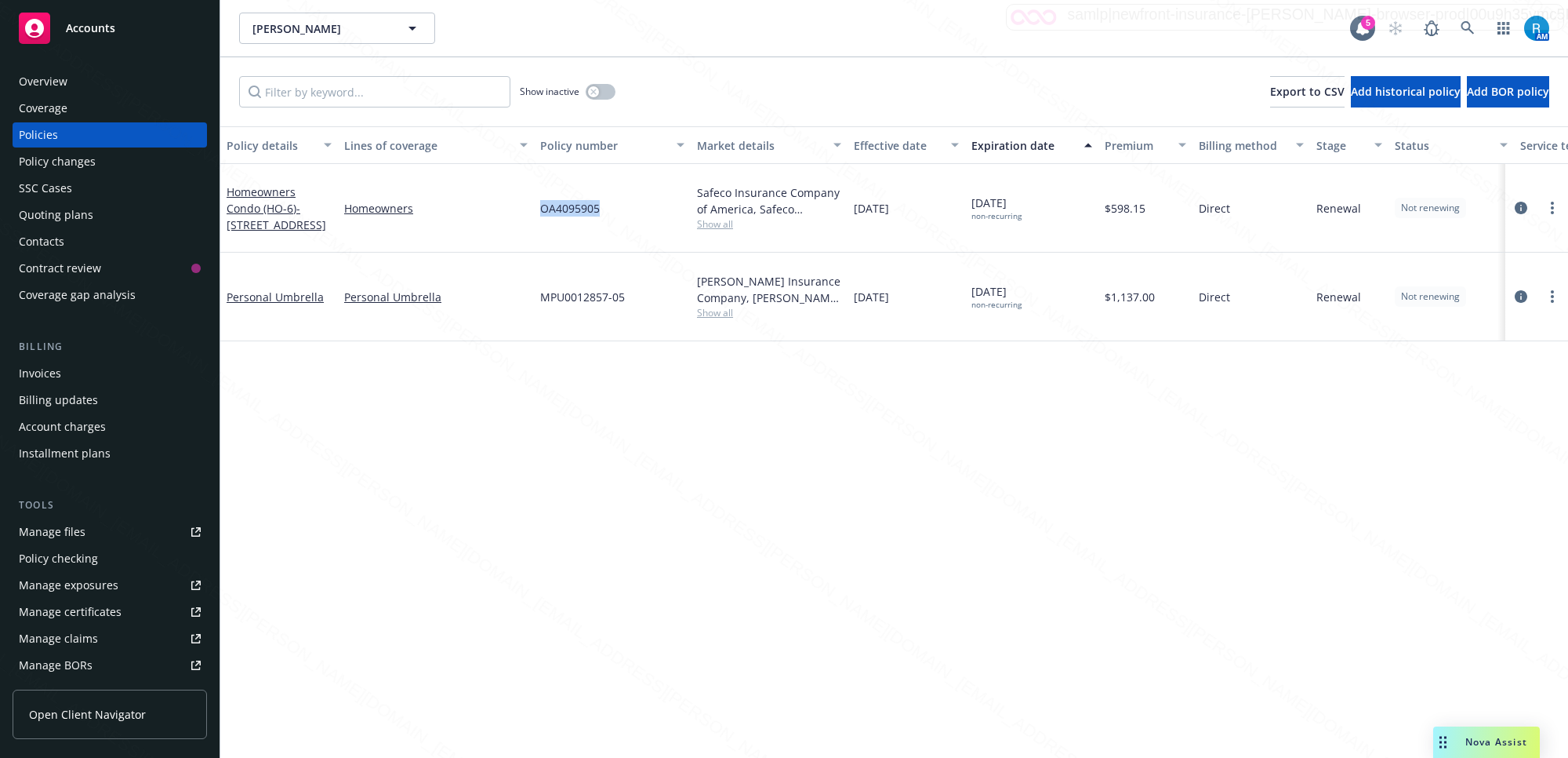
drag, startPoint x: 614, startPoint y: 209, endPoint x: 532, endPoint y: 202, distance: 82.3
click at [532, 202] on div "Homeowners Condo (HO-6) - [STREET_ADDRESS] Homeowners OA4095905 Safeco Insuranc…" at bounding box center [977, 208] width 1513 height 88
copy div "OA4095905"
click at [1460, 21] on icon at bounding box center [1467, 28] width 14 height 14
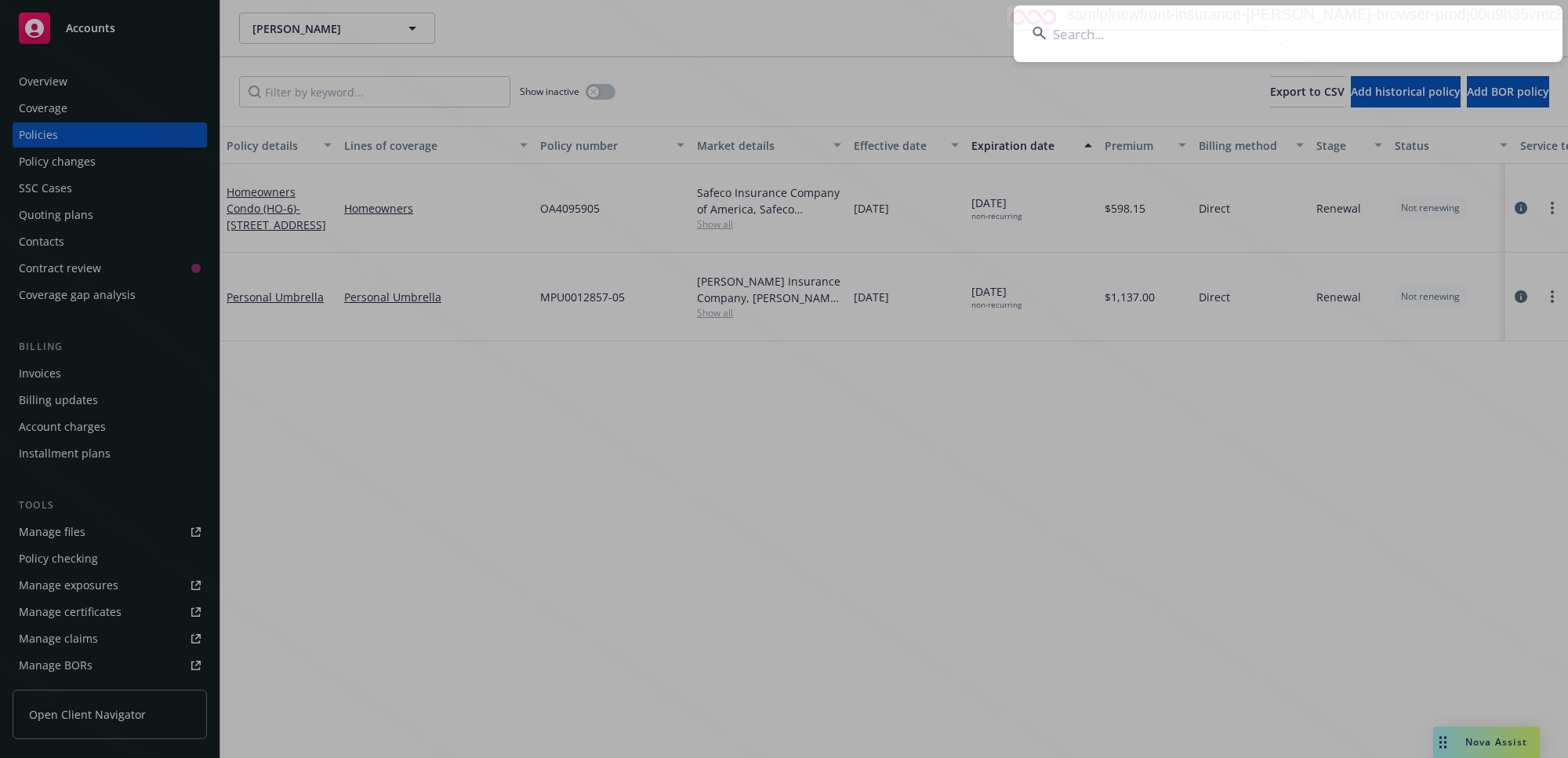
click at [1292, 29] on input at bounding box center [1288, 33] width 549 height 56
type input "[PERSON_NAME] & [PERSON_NAME]"
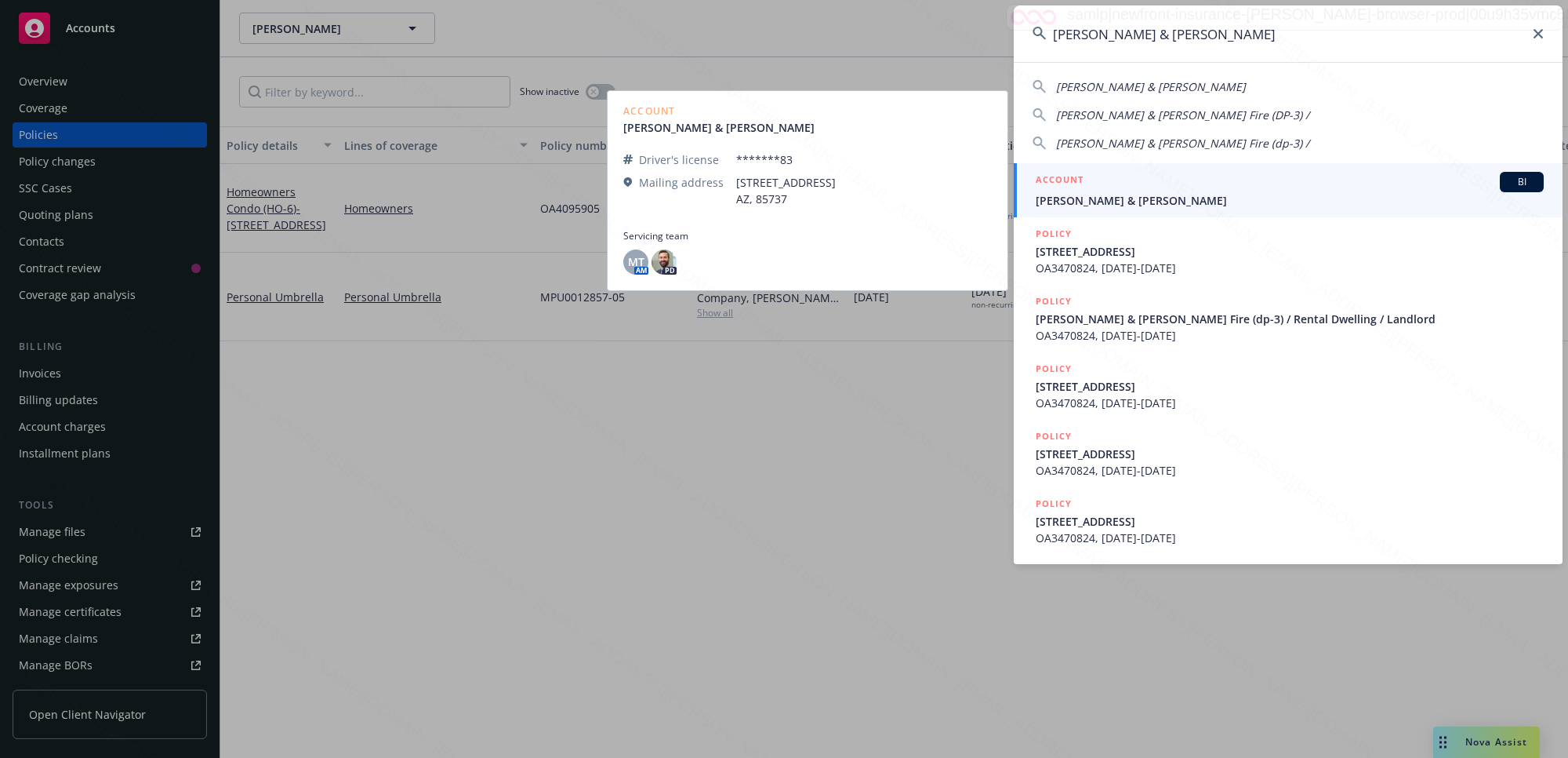
click at [1153, 194] on span "[PERSON_NAME] & [PERSON_NAME]" at bounding box center [1289, 201] width 508 height 17
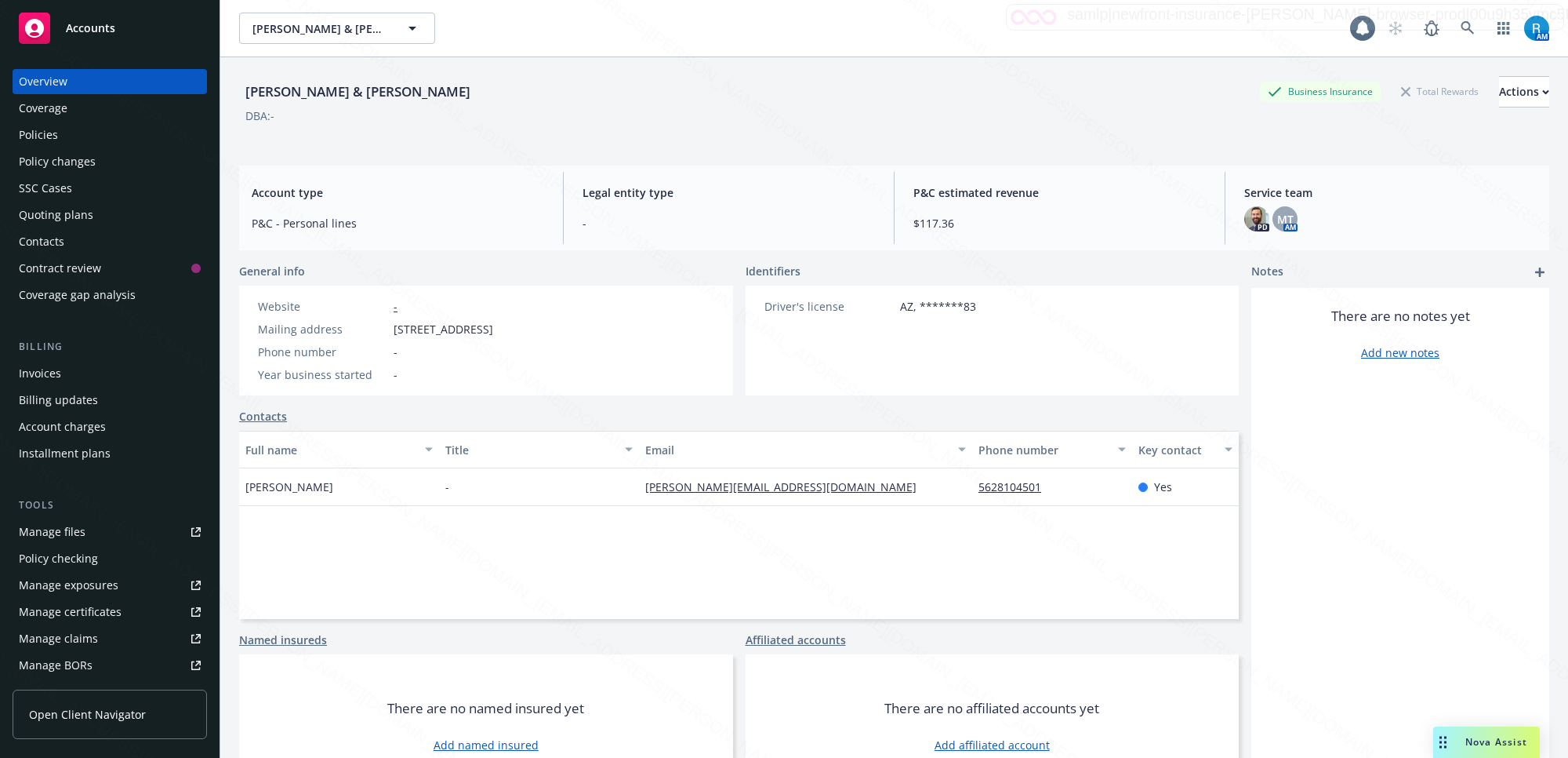
click at [56, 134] on div "Policies" at bounding box center [38, 134] width 40 height 25
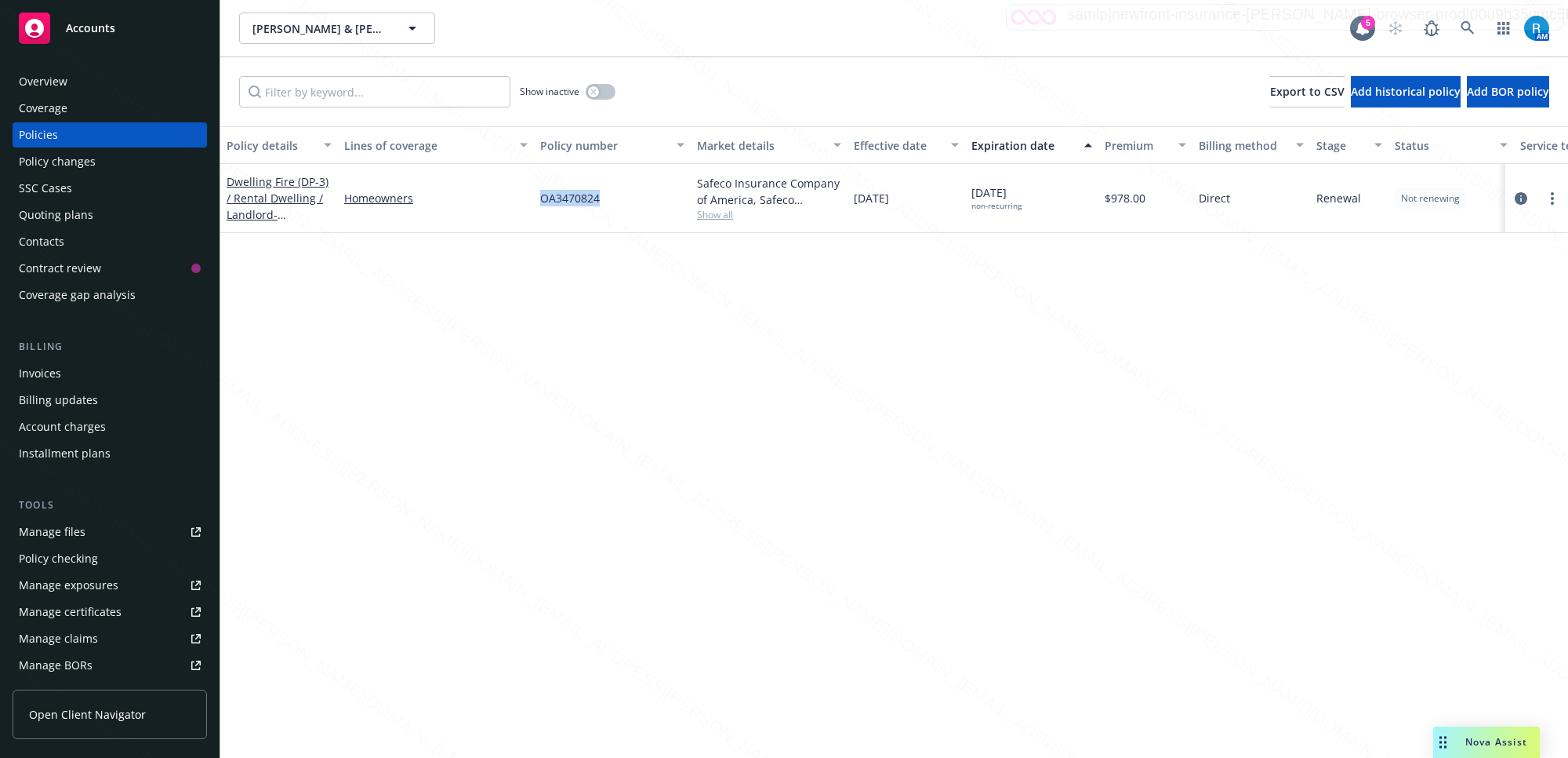
drag, startPoint x: 610, startPoint y: 201, endPoint x: 537, endPoint y: 205, distance: 73.1
click at [537, 205] on div "OA3470824" at bounding box center [612, 198] width 157 height 69
copy span "OA3470824"
click at [1468, 20] on link at bounding box center [1468, 29] width 31 height 31
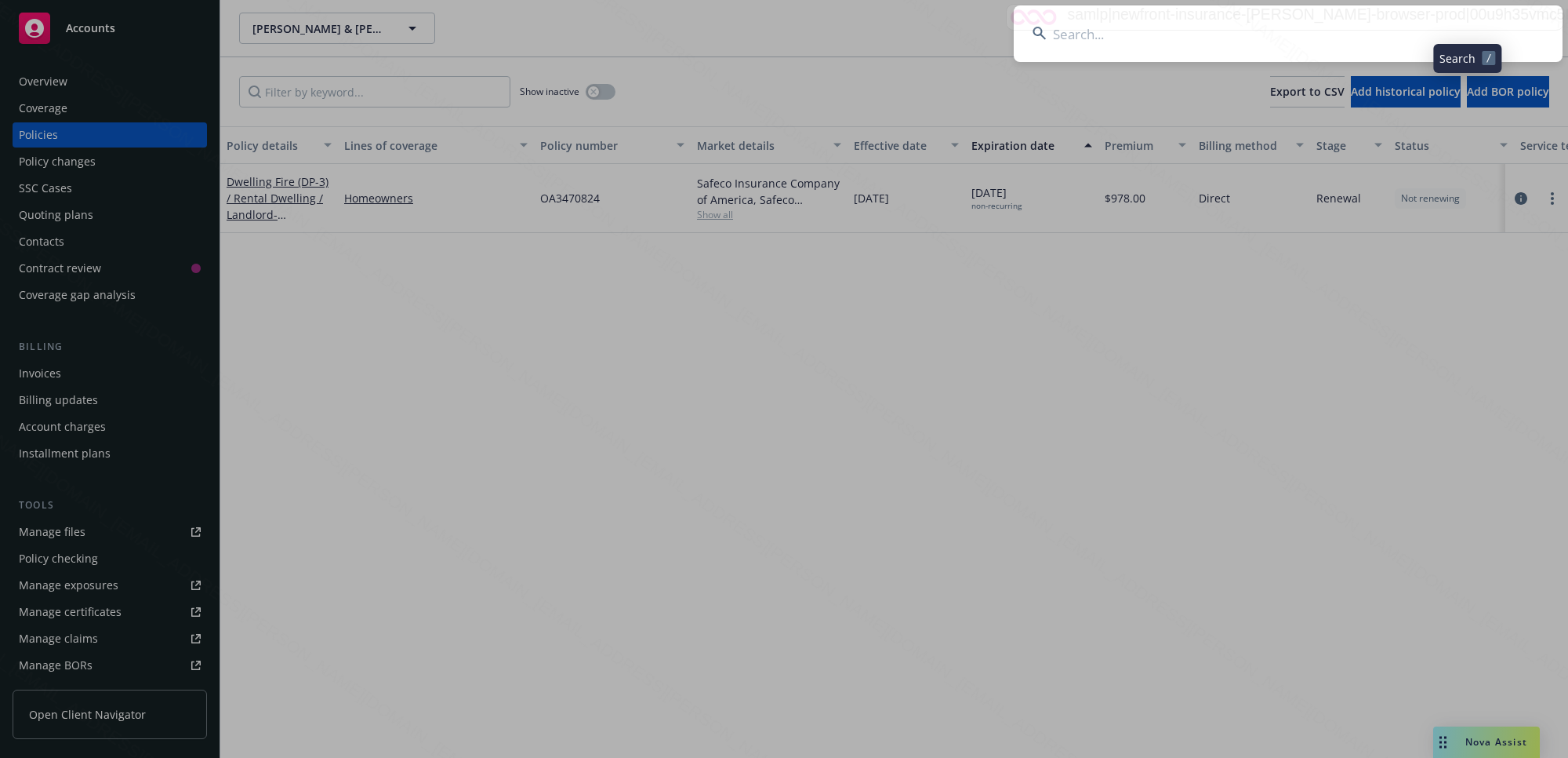
type input "[PERSON_NAME]"
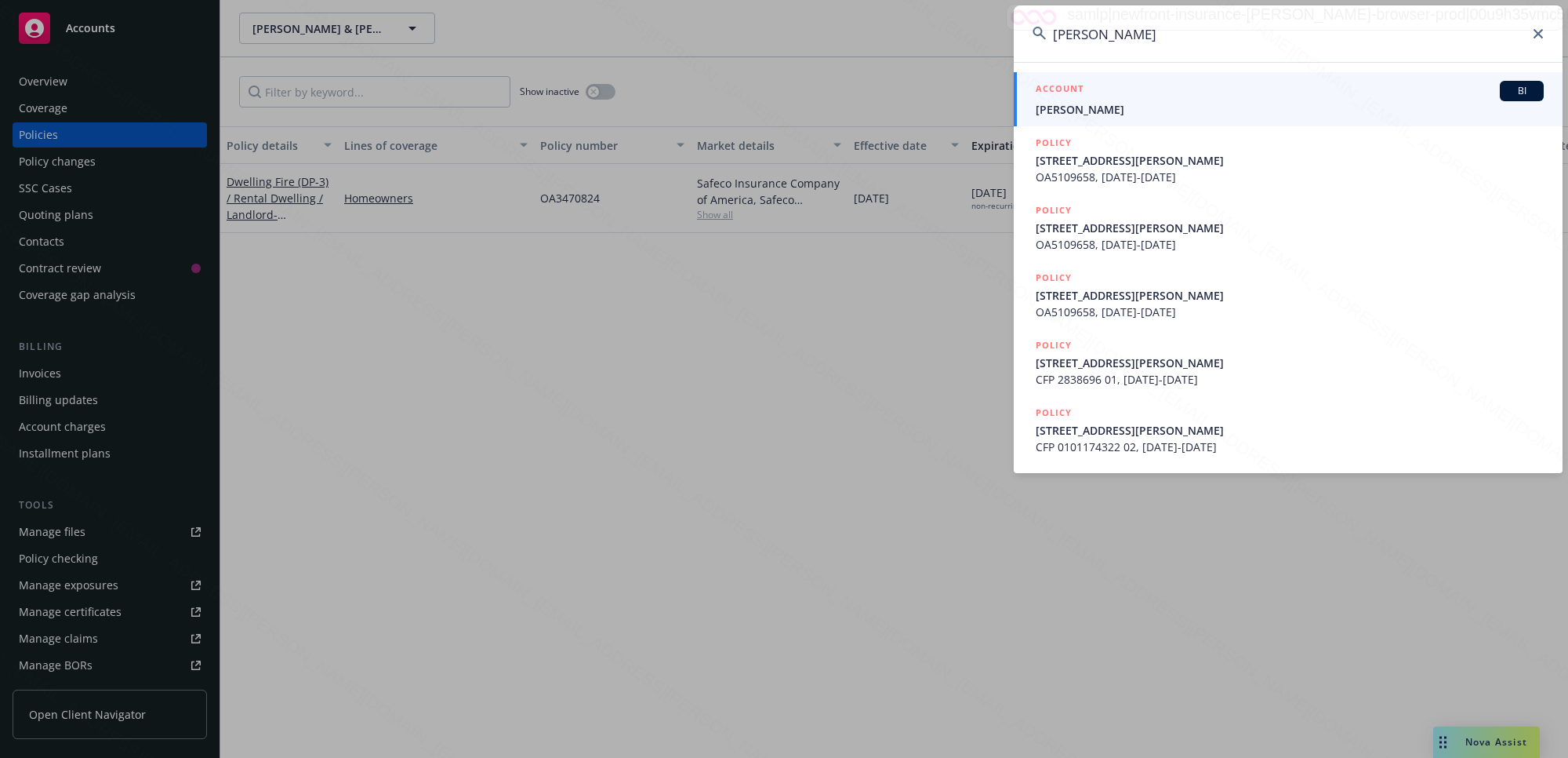
click at [1178, 109] on span "[PERSON_NAME]" at bounding box center [1289, 109] width 508 height 17
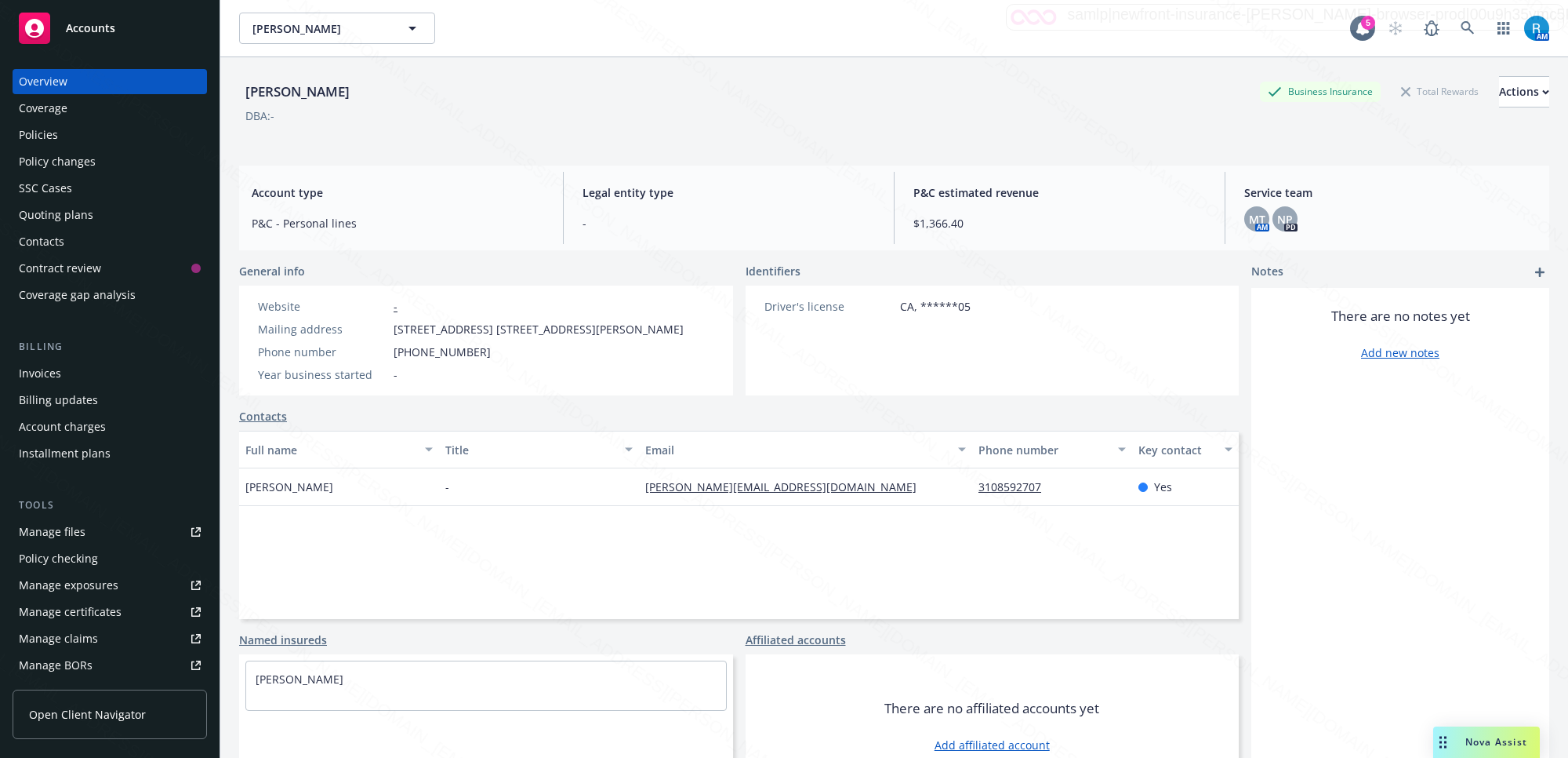
click at [84, 132] on div "Policies" at bounding box center [109, 134] width 182 height 25
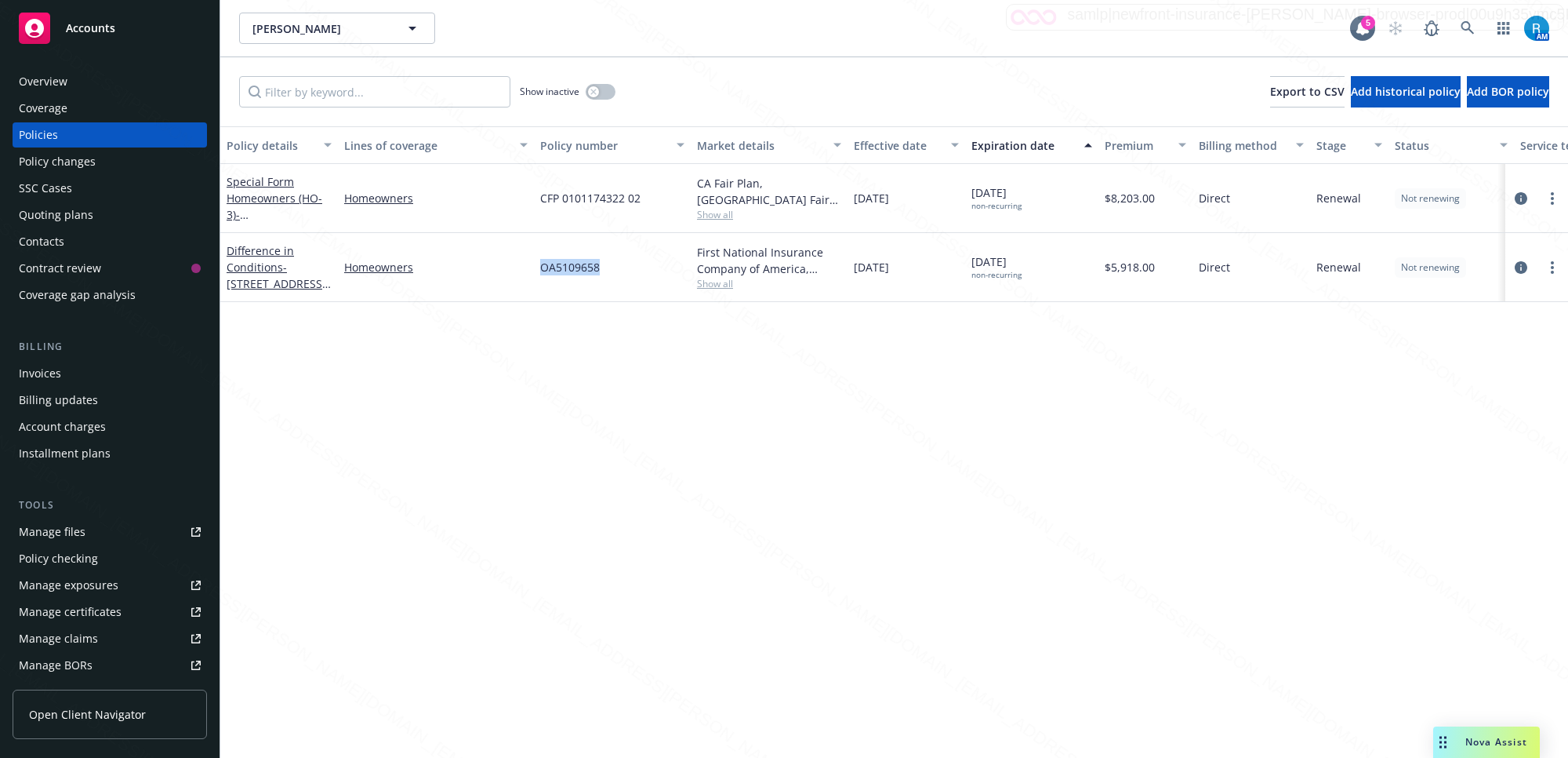
drag, startPoint x: 609, startPoint y: 263, endPoint x: 542, endPoint y: 258, distance: 67.2
click at [538, 258] on div "OA5109658" at bounding box center [612, 267] width 157 height 69
click at [60, 84] on div "Overview" at bounding box center [42, 81] width 49 height 25
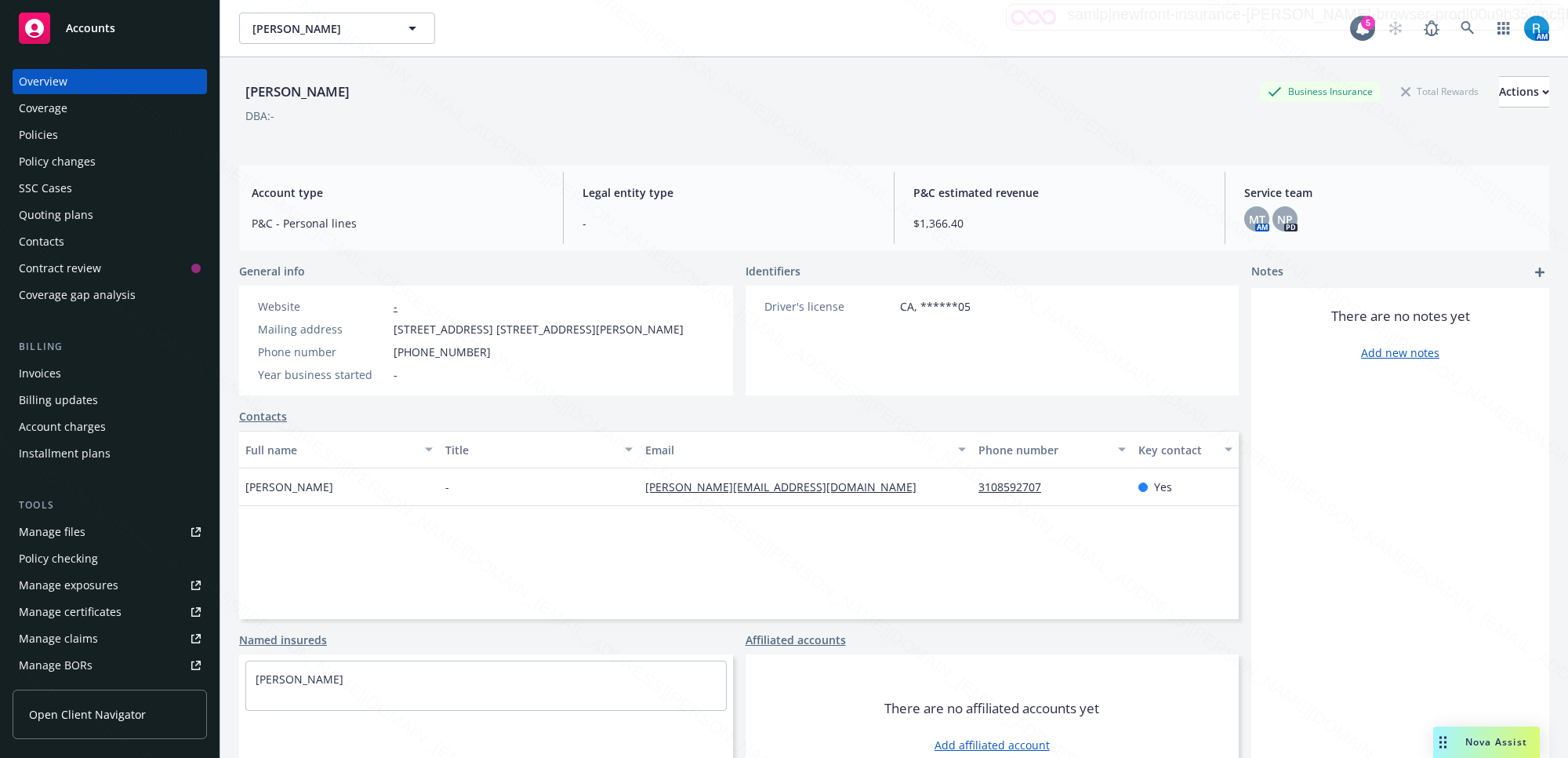
drag, startPoint x: 418, startPoint y: 90, endPoint x: 241, endPoint y: 90, distance: 177.0
click at [236, 85] on div "[PERSON_NAME] Business Insurance Total Rewards Actions DBA: - Account type P&C …" at bounding box center [895, 436] width 1348 height 758
click at [1460, 28] on icon at bounding box center [1467, 28] width 14 height 14
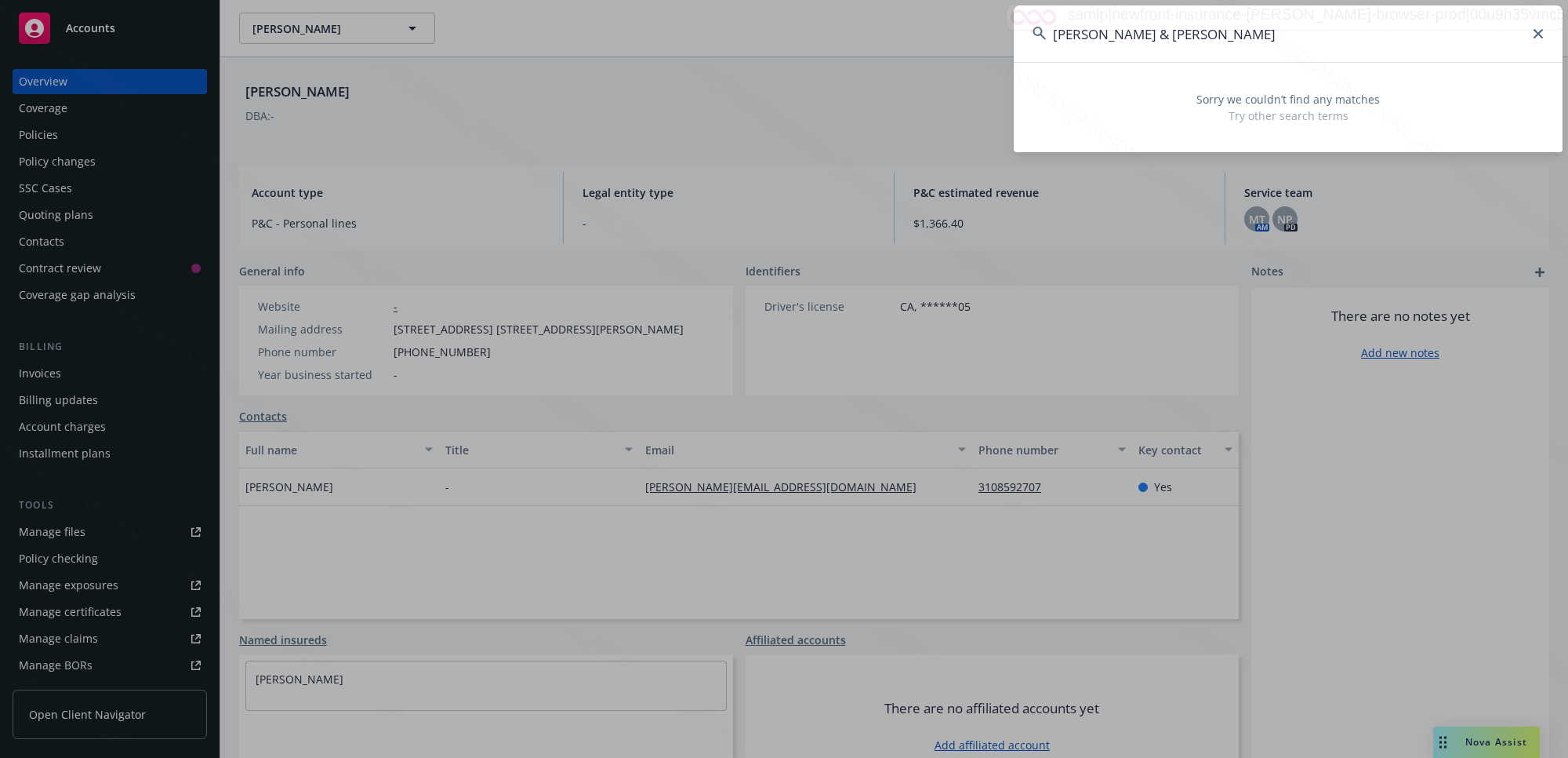
click at [1539, 28] on input "[PERSON_NAME] & [PERSON_NAME]" at bounding box center [1288, 33] width 549 height 56
type input "[PERSON_NAME] & [PERSON_NAME] & [PERSON_NAME]"
click at [1541, 33] on icon at bounding box center [1539, 34] width 9 height 9
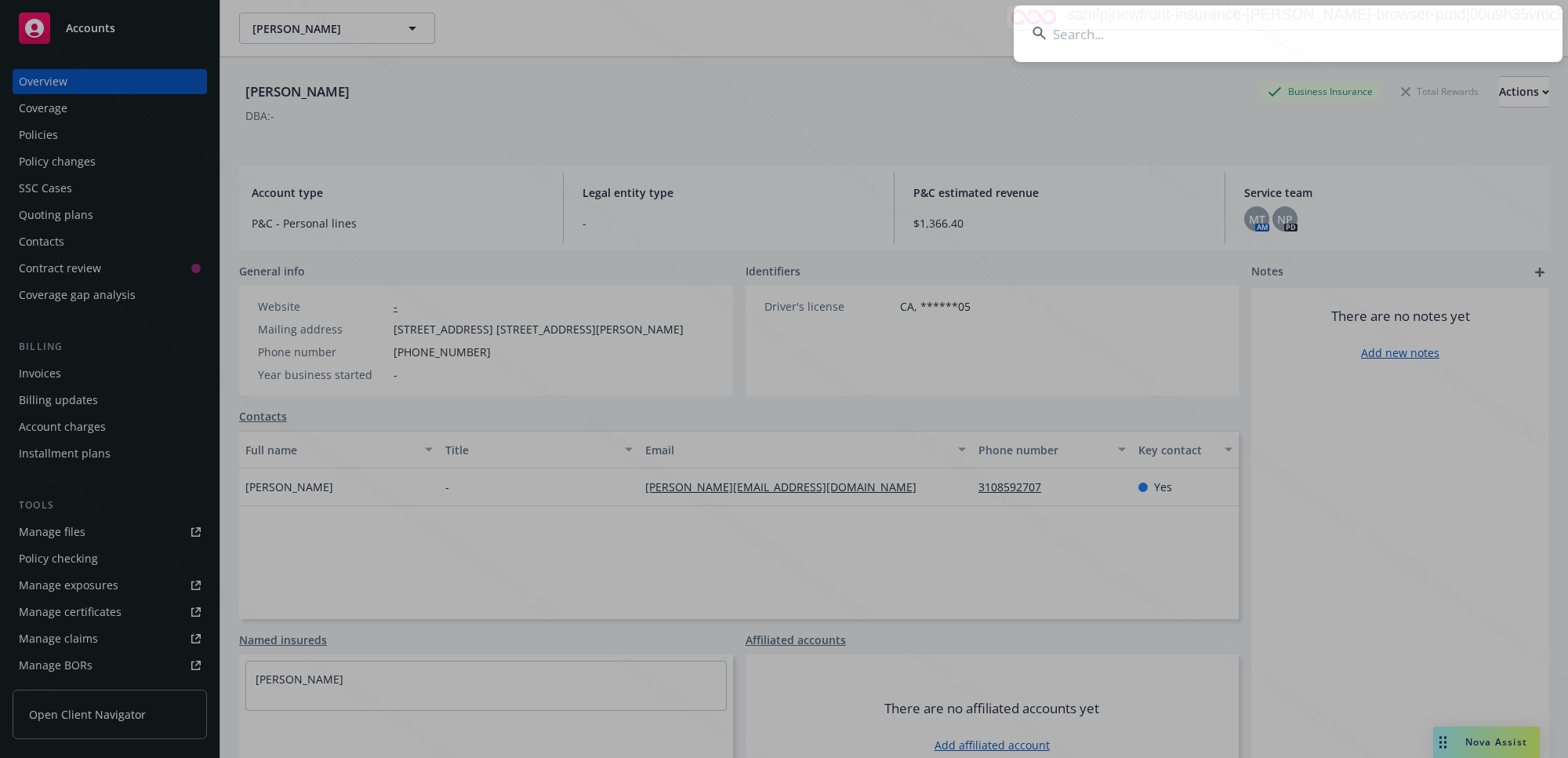
paste input "[PERSON_NAME] & [PERSON_NAME]"
type input "[PERSON_NAME] & [PERSON_NAME]"
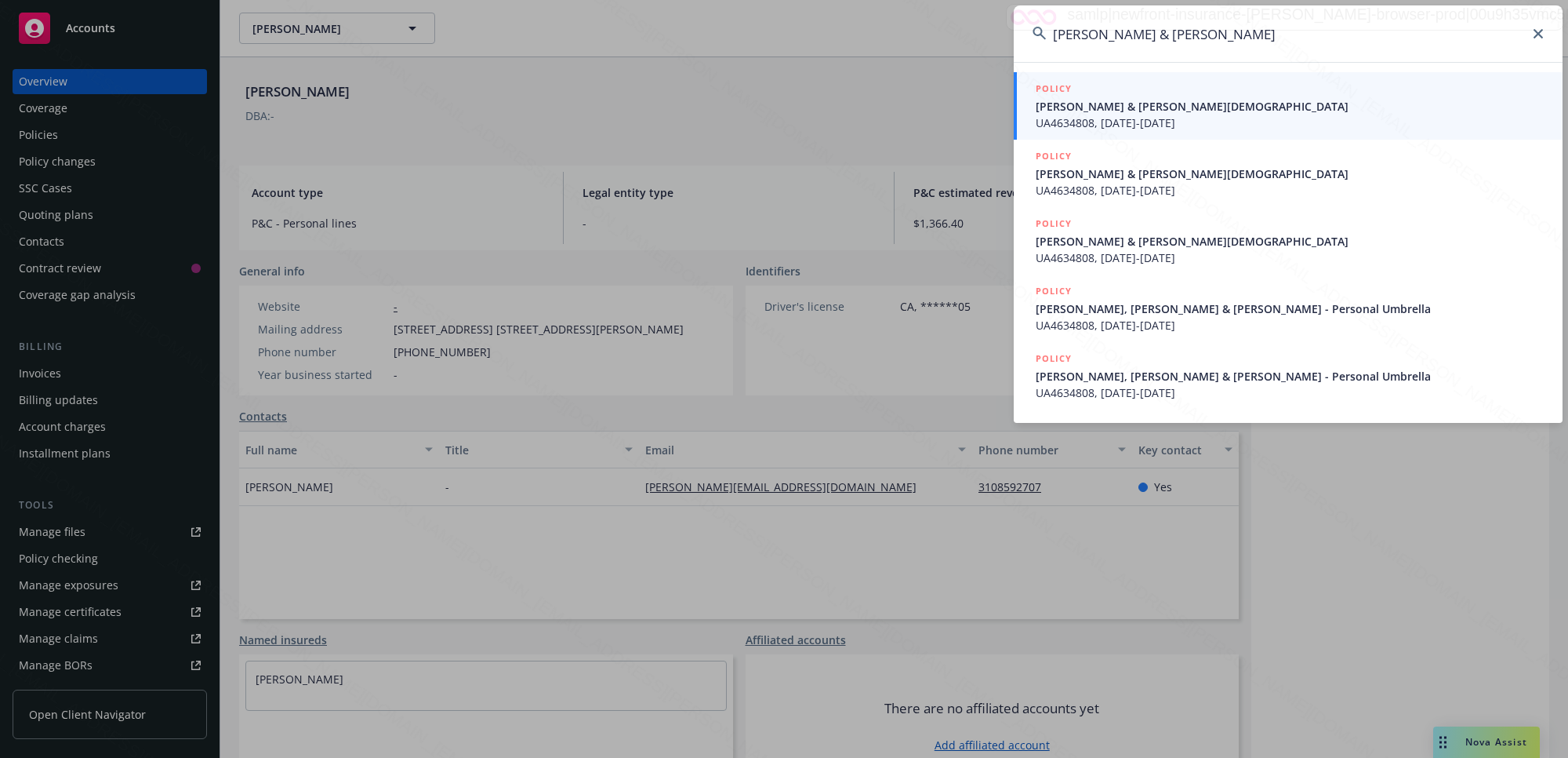
click at [1151, 106] on span "[PERSON_NAME] & [PERSON_NAME][DEMOGRAPHIC_DATA]" at bounding box center [1289, 107] width 508 height 17
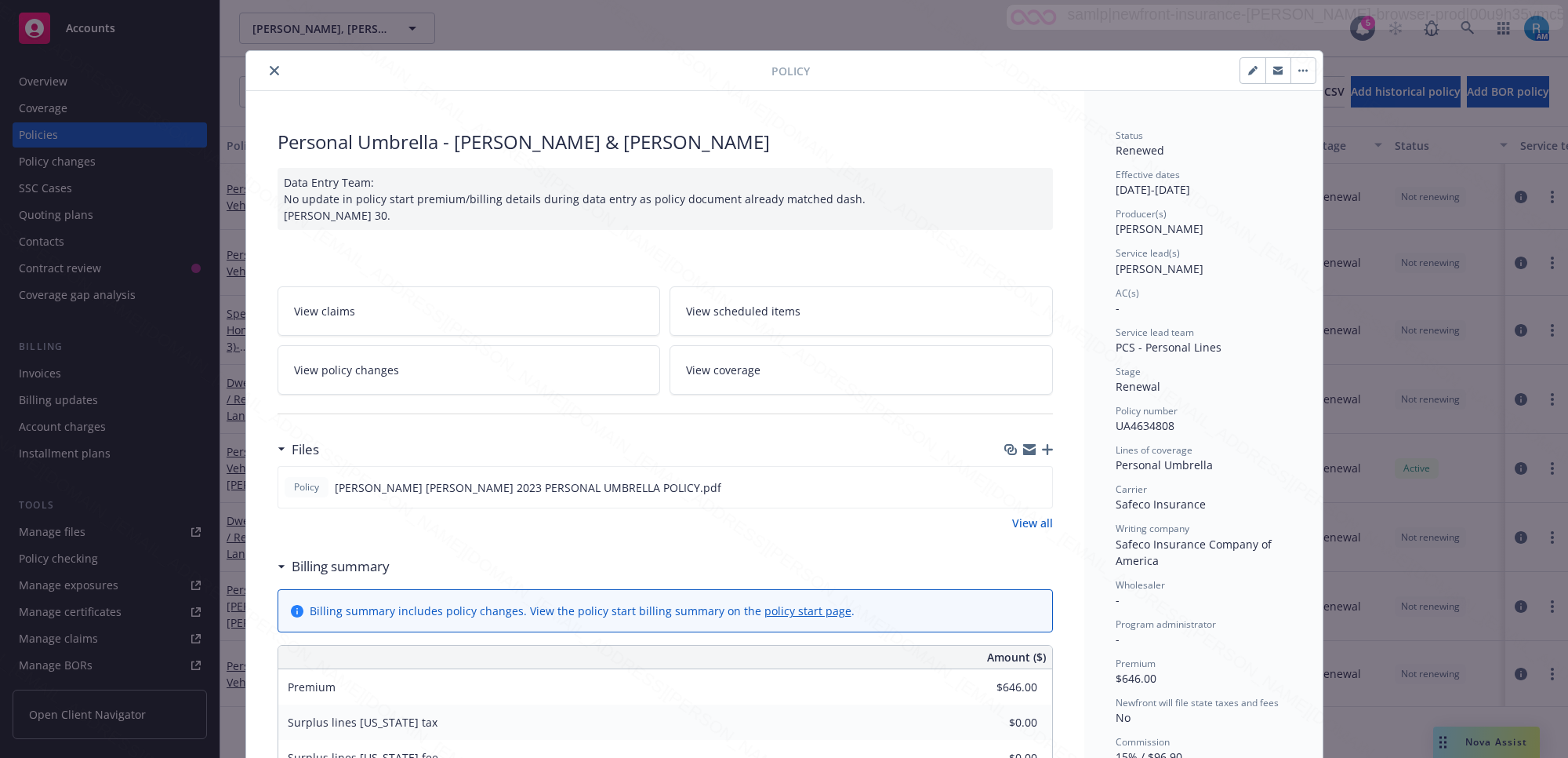
click at [269, 69] on icon "close" at bounding box center [274, 71] width 9 height 9
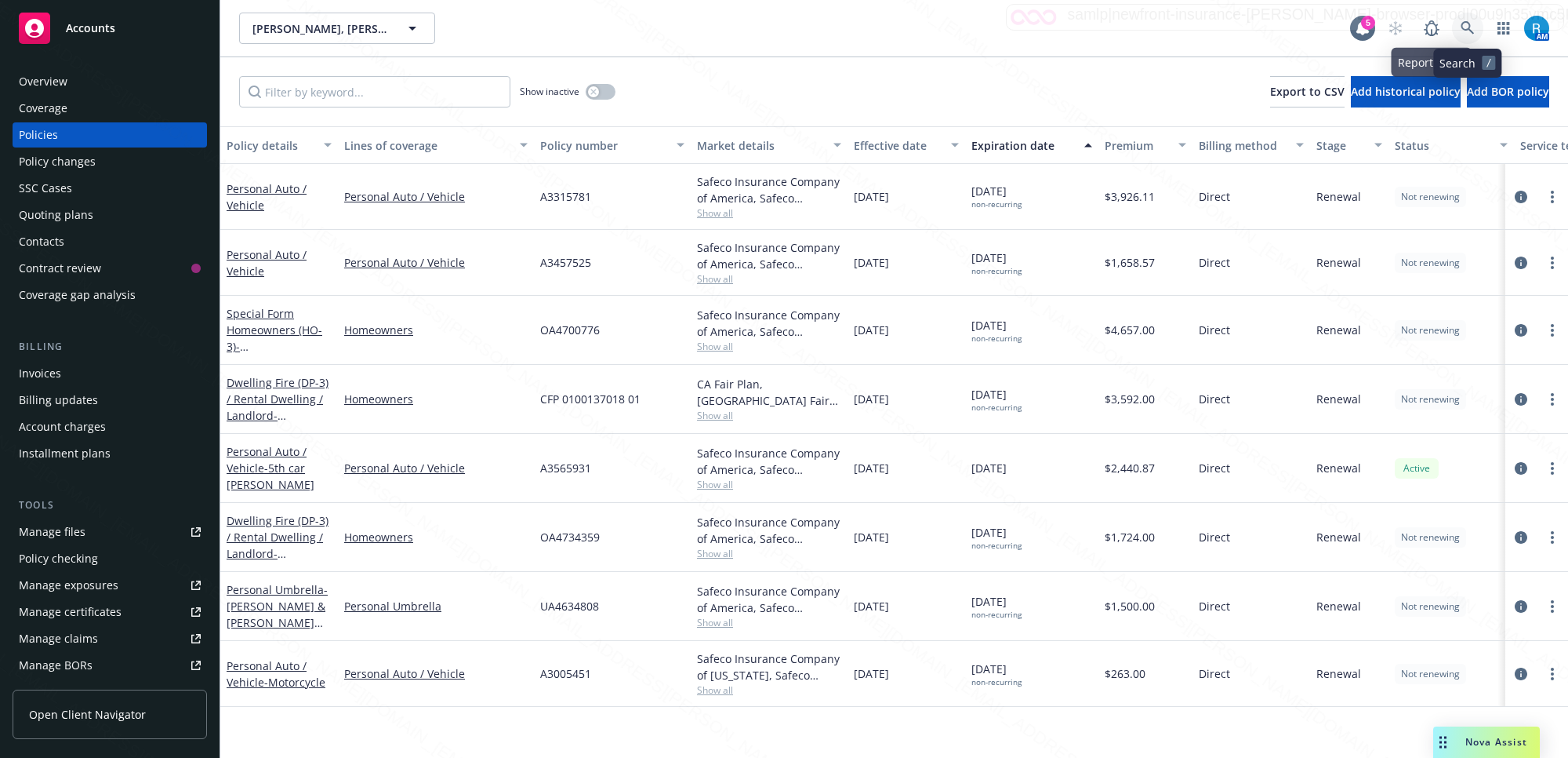
click at [1463, 21] on icon at bounding box center [1467, 28] width 14 height 14
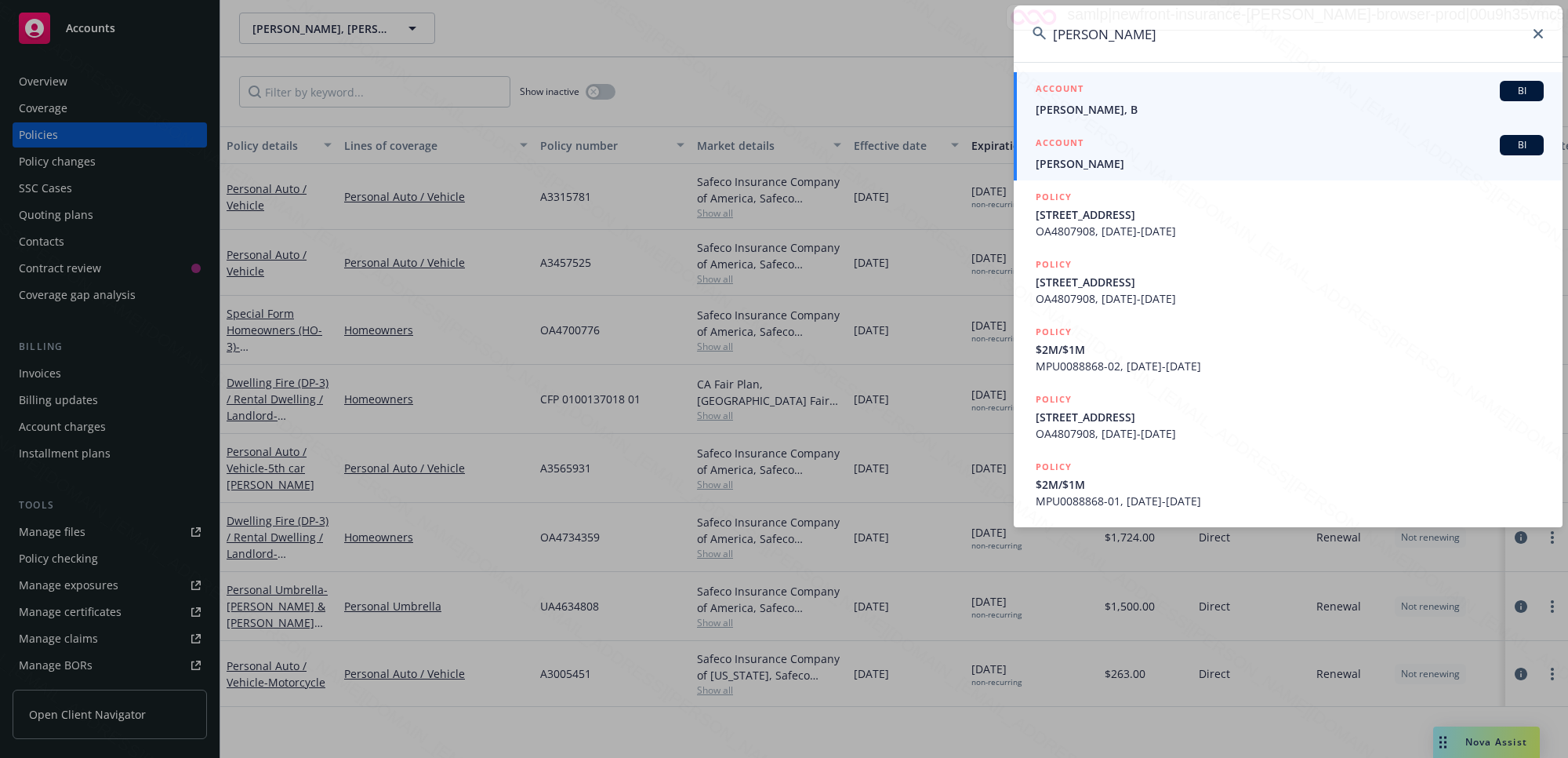
type input "[PERSON_NAME]"
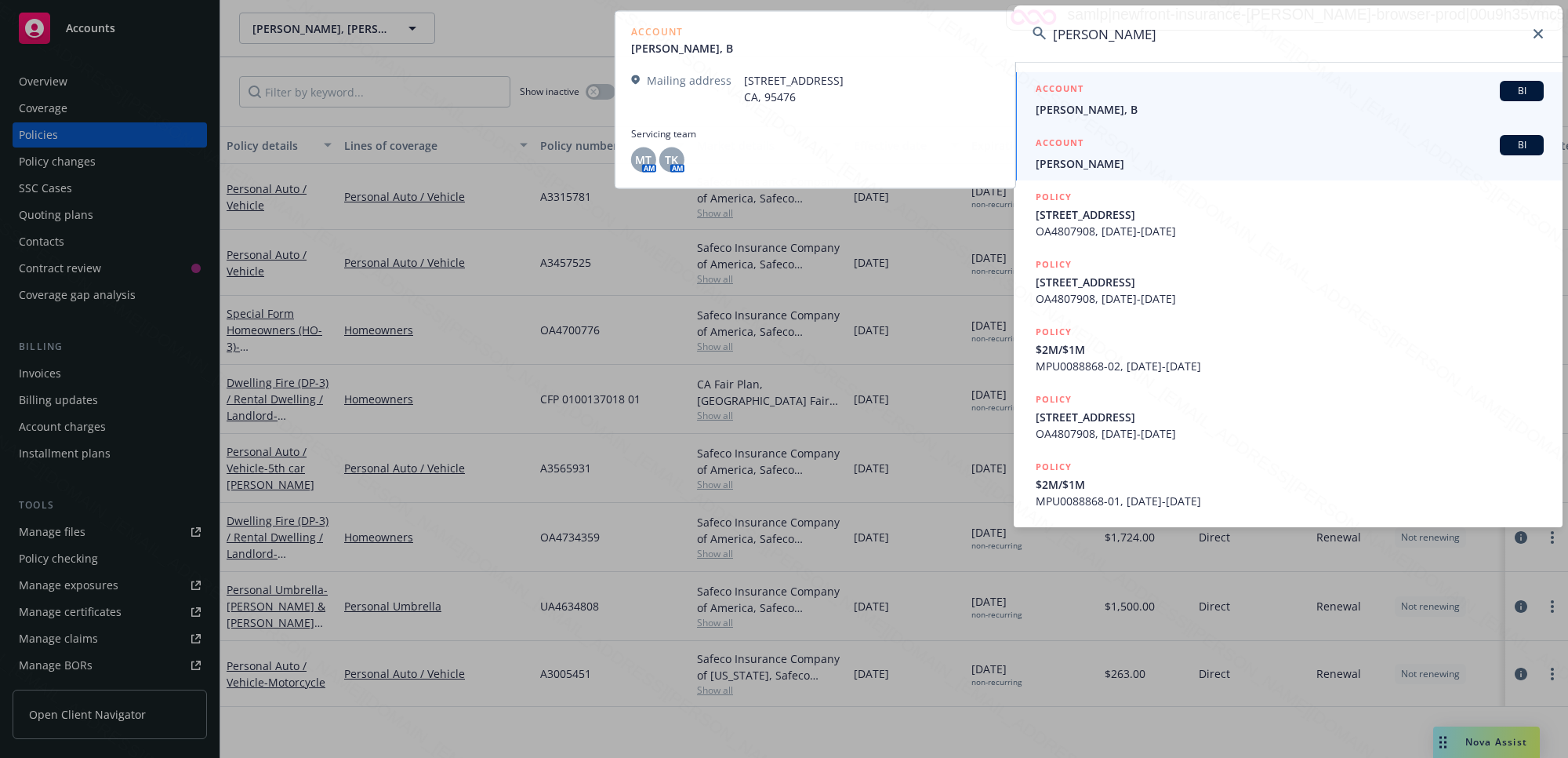
click at [1100, 159] on span "[PERSON_NAME]" at bounding box center [1289, 164] width 508 height 17
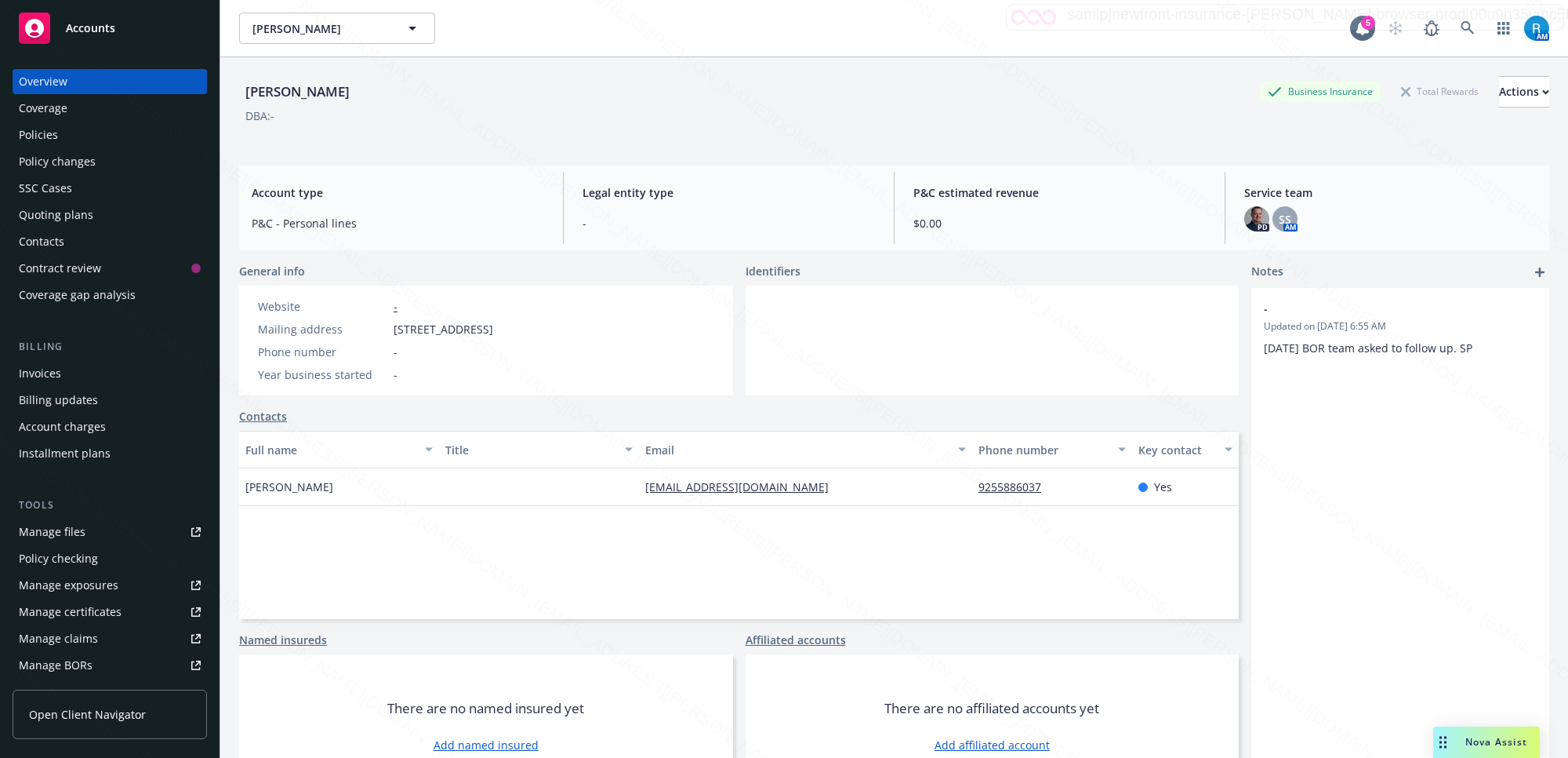
click at [34, 140] on div "Policies" at bounding box center [38, 134] width 40 height 25
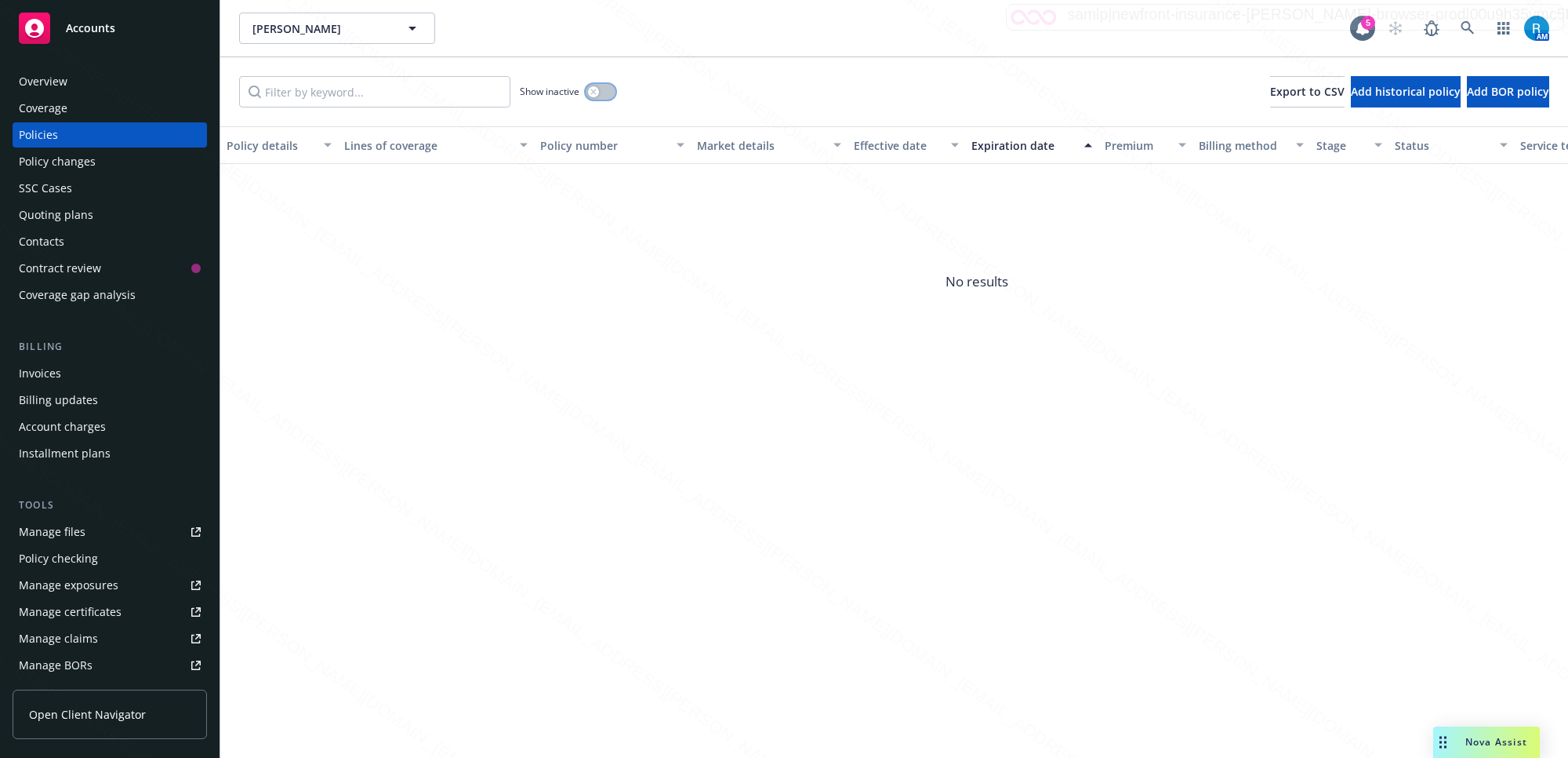
click at [600, 92] on button "button" at bounding box center [601, 91] width 29 height 16
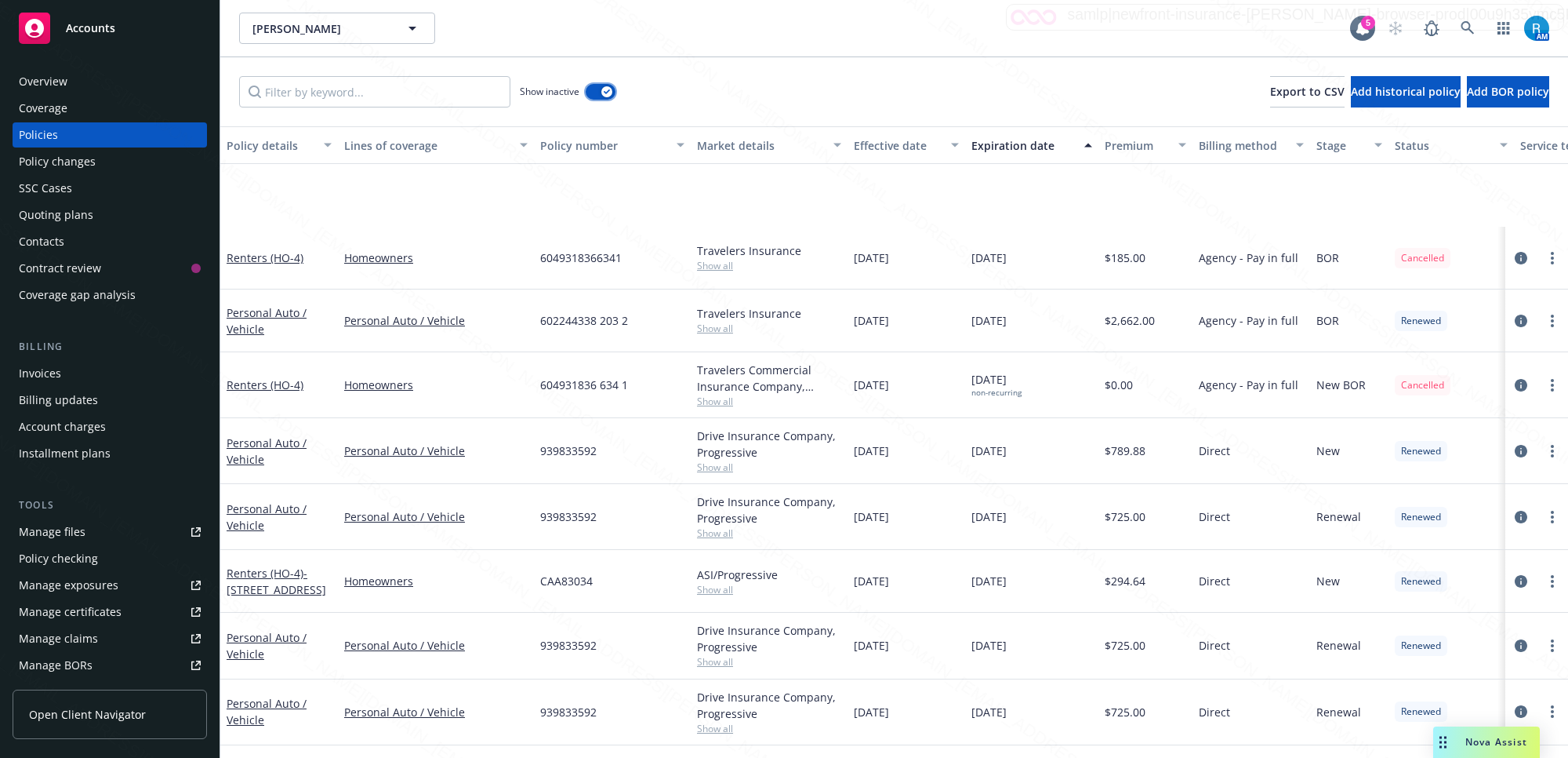
scroll to position [204, 0]
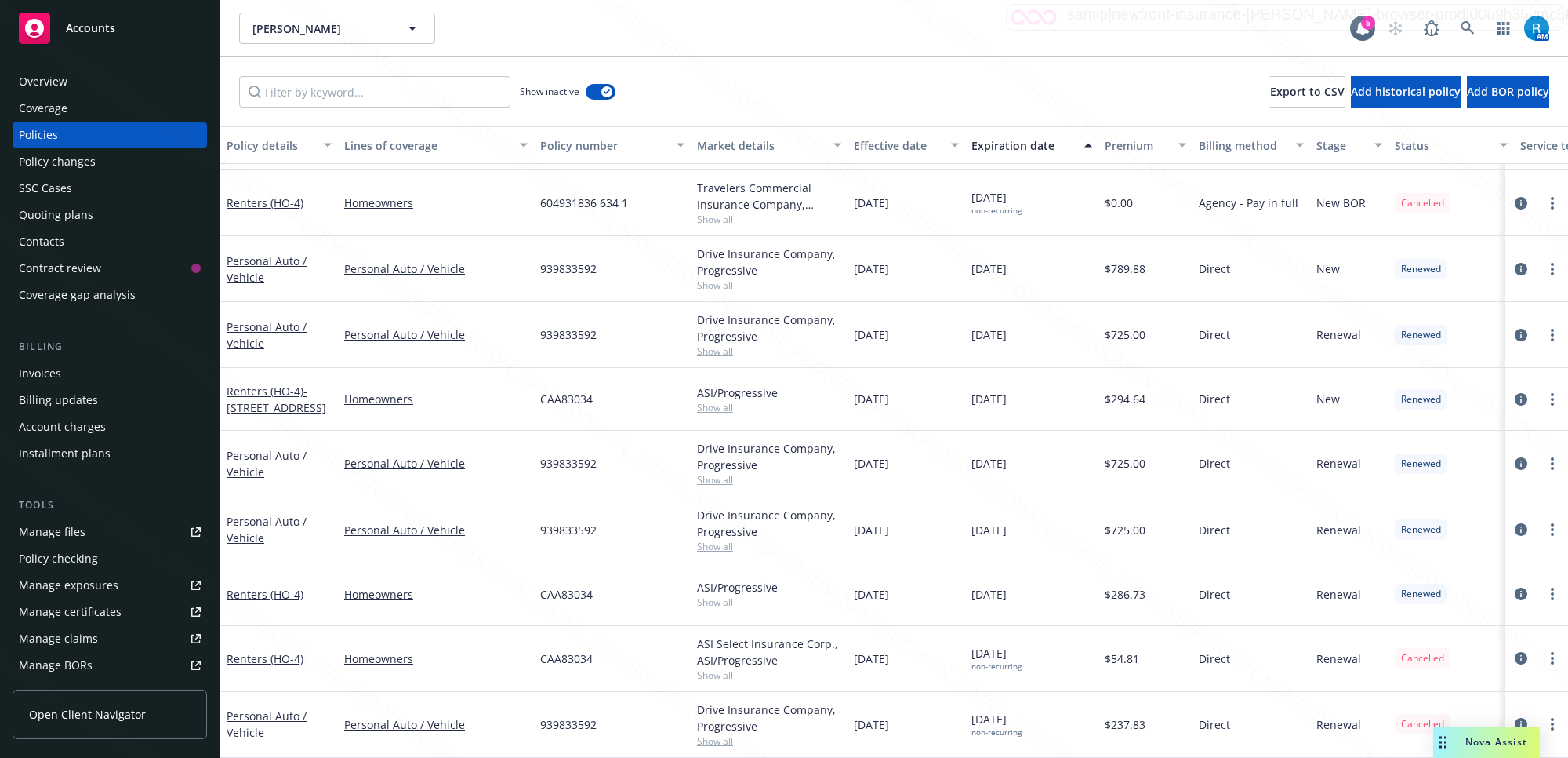
click at [87, 85] on div "Overview" at bounding box center [109, 81] width 182 height 25
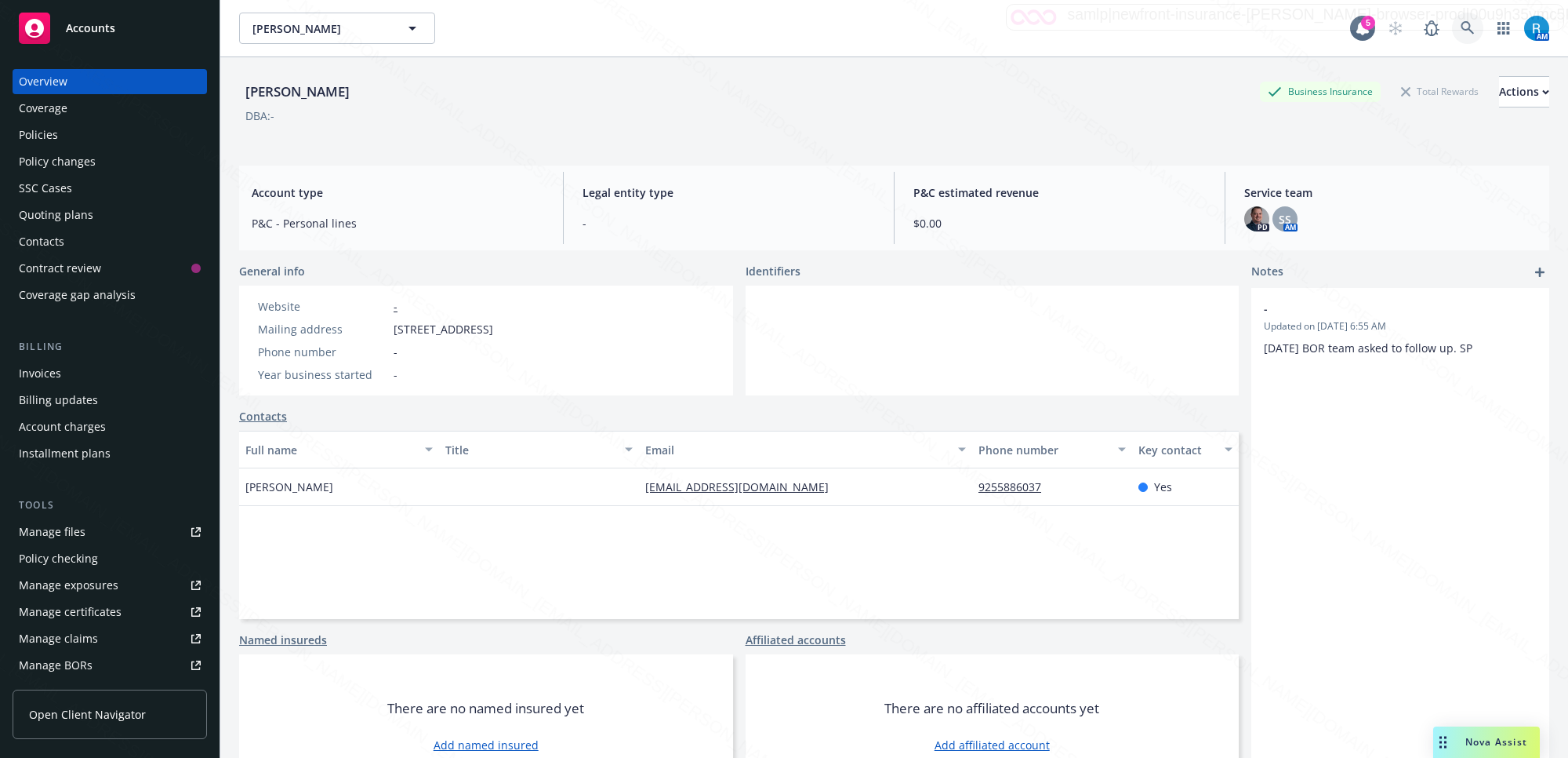
click at [1460, 25] on icon at bounding box center [1467, 28] width 14 height 14
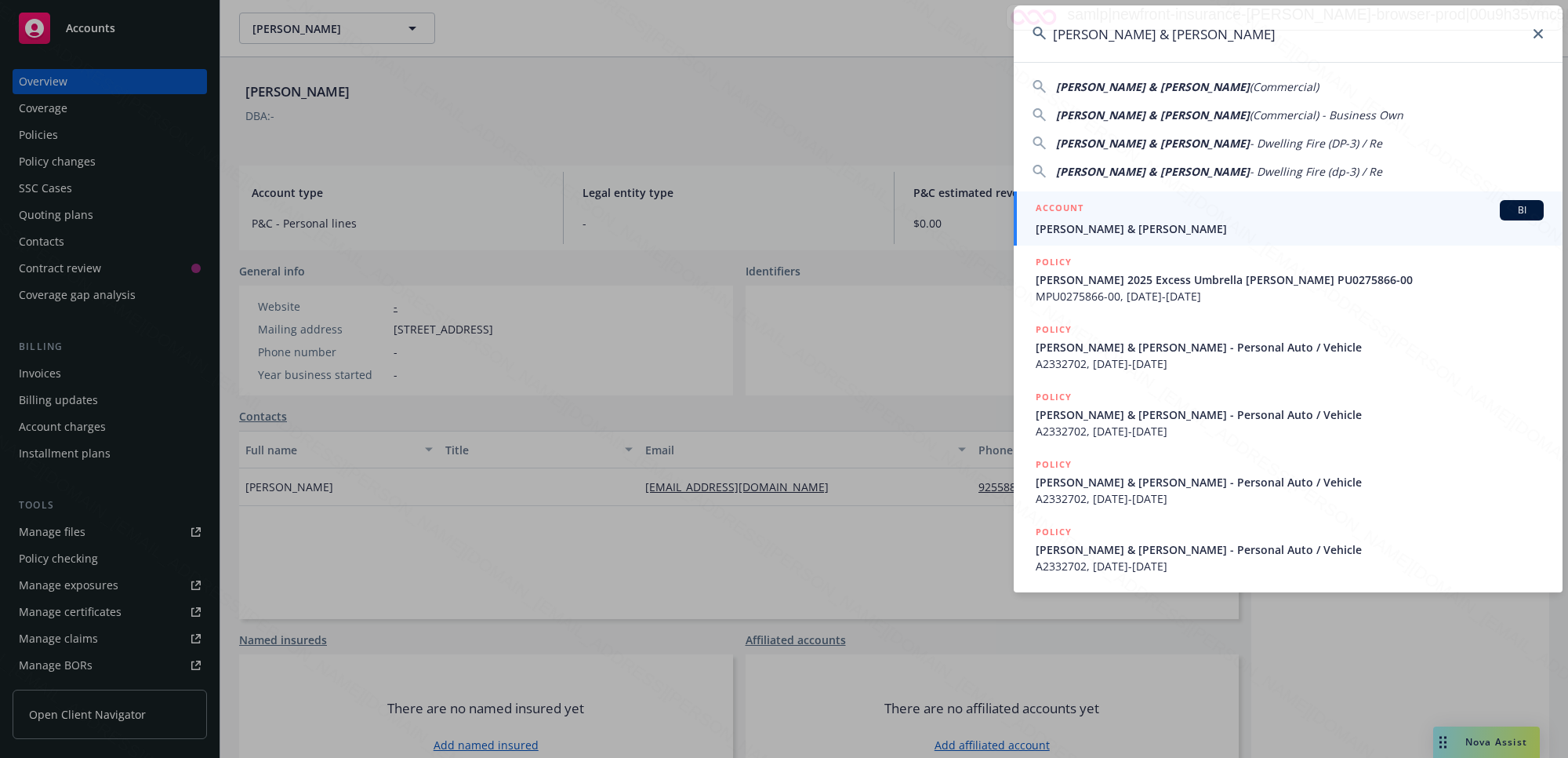
type input "[PERSON_NAME] & [PERSON_NAME]"
click at [1093, 214] on div "ACCOUNT BI" at bounding box center [1289, 210] width 508 height 20
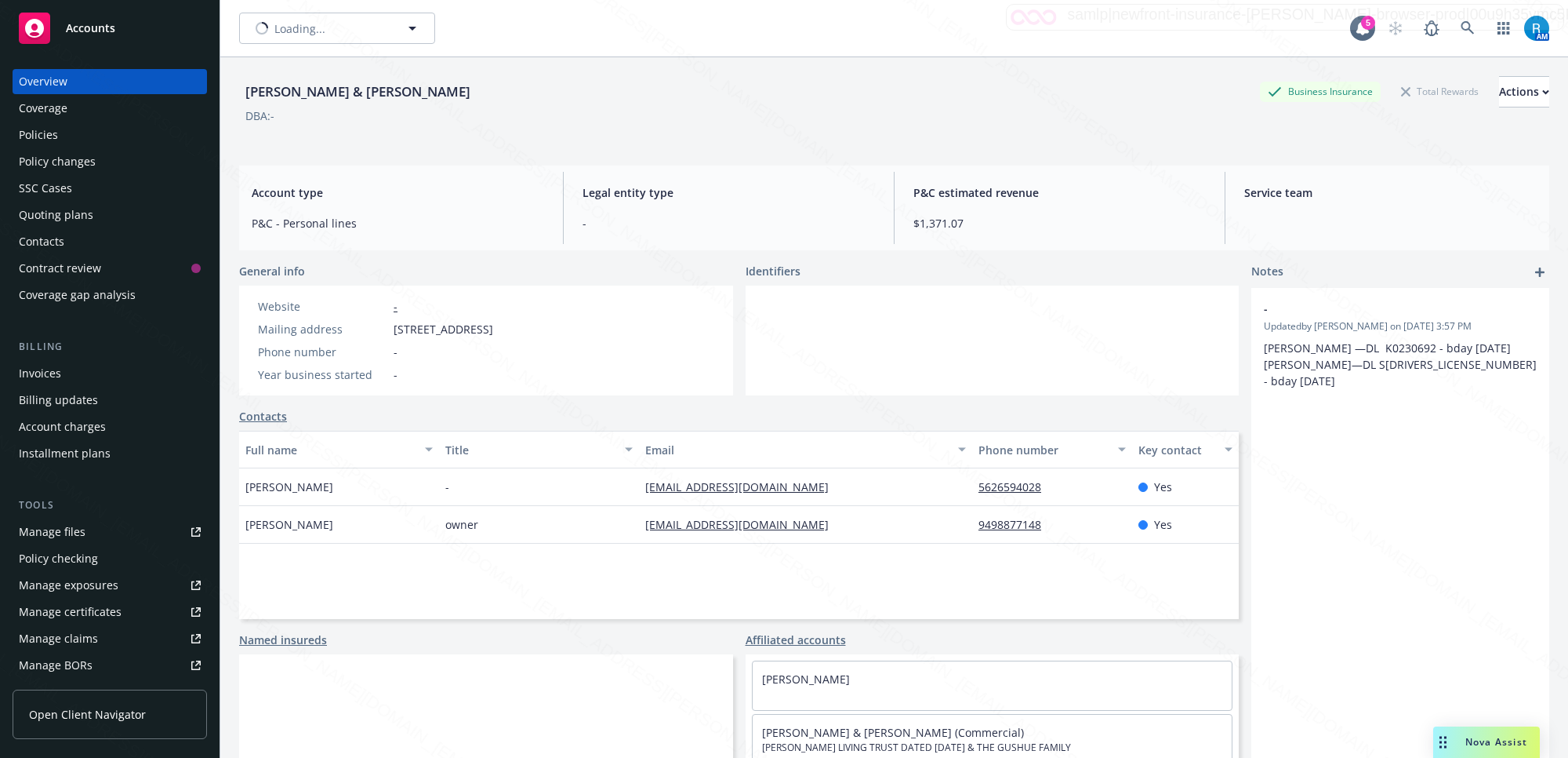
click at [65, 138] on div "Policies" at bounding box center [109, 134] width 182 height 25
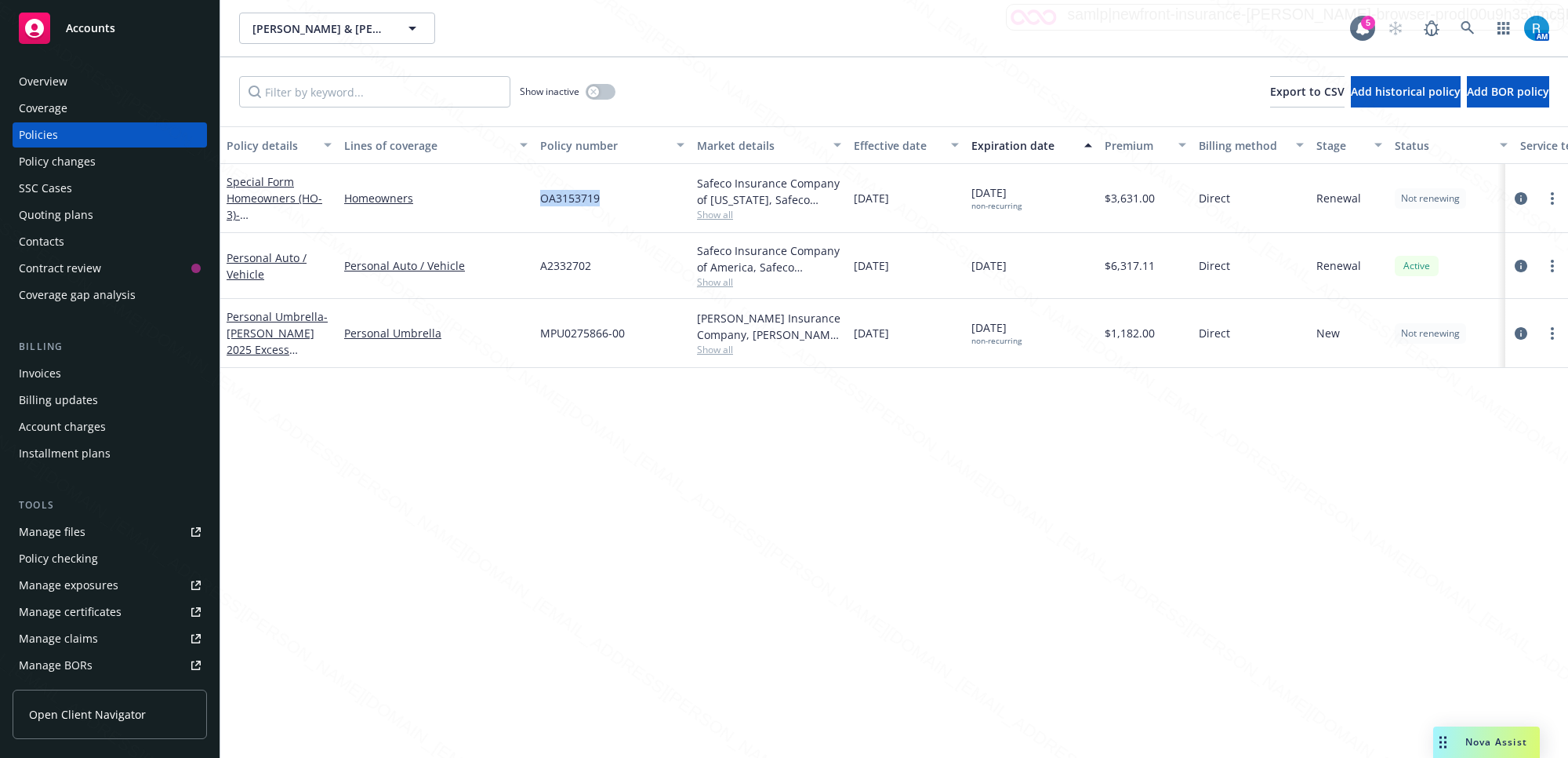
drag, startPoint x: 603, startPoint y: 194, endPoint x: 541, endPoint y: 197, distance: 62.1
click at [541, 197] on div "OA3153719" at bounding box center [612, 198] width 157 height 69
copy span "OA3153719"
click at [63, 190] on div "SSC Cases" at bounding box center [45, 188] width 53 height 25
